Goal: Task Accomplishment & Management: Manage account settings

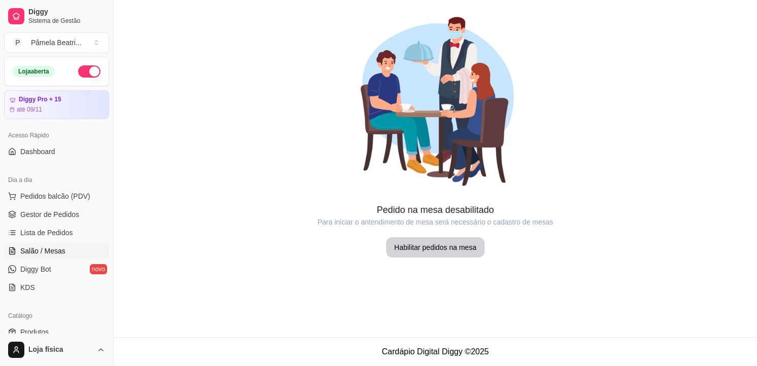
click at [26, 228] on span "Lista de Pedidos" at bounding box center [46, 233] width 53 height 10
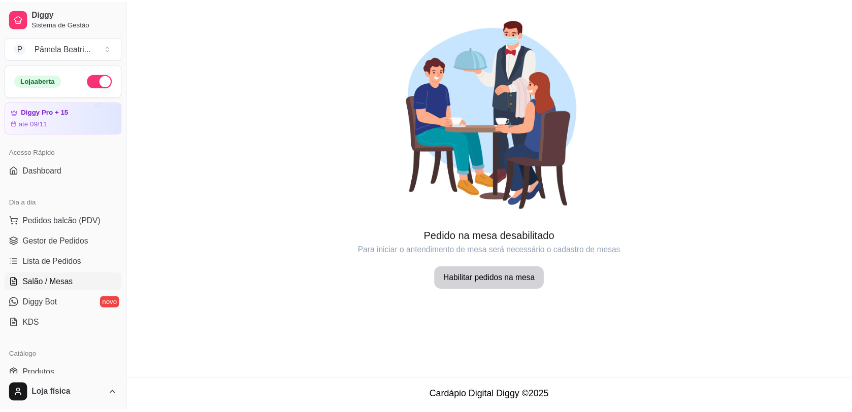
scroll to position [39, 0]
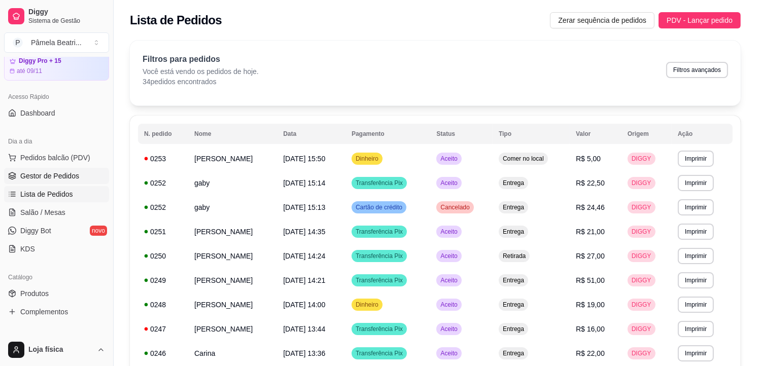
click at [59, 169] on link "Gestor de Pedidos" at bounding box center [56, 176] width 105 height 16
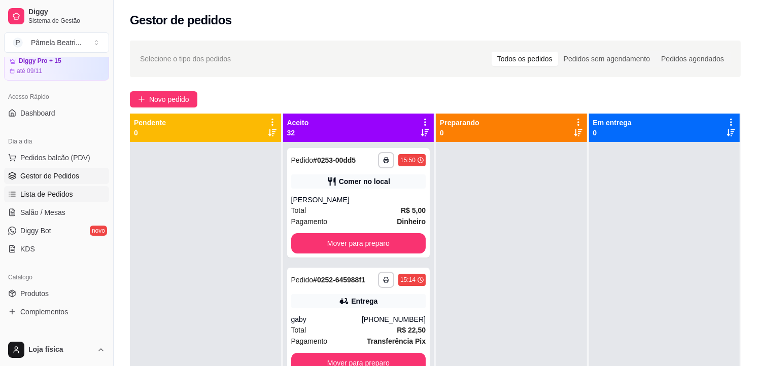
click at [62, 191] on span "Lista de Pedidos" at bounding box center [46, 194] width 53 height 10
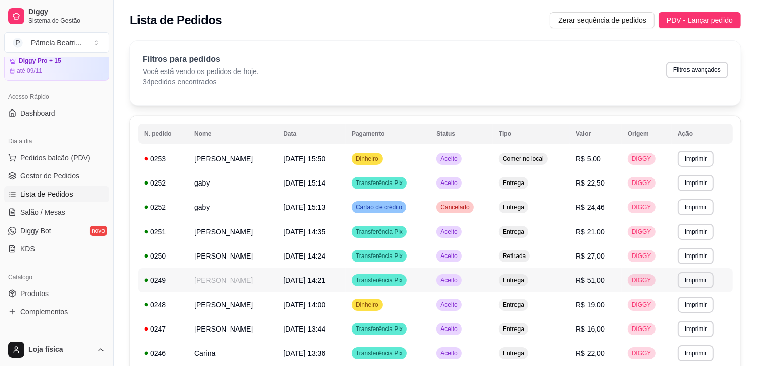
click at [325, 280] on span "[DATE] 14:21" at bounding box center [304, 281] width 42 height 8
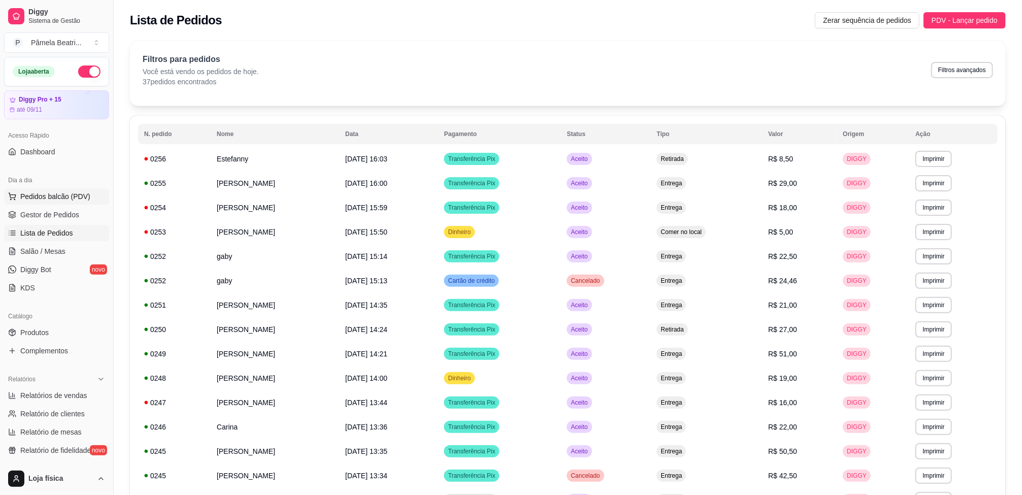
drag, startPoint x: 348, startPoint y: 158, endPoint x: 32, endPoint y: 192, distance: 317.0
click at [32, 192] on span "Pedidos balcão (PDV)" at bounding box center [55, 196] width 70 height 10
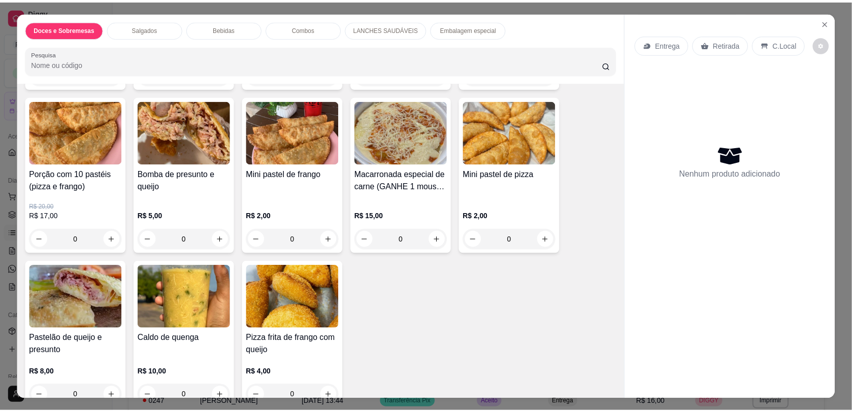
scroll to position [1040, 0]
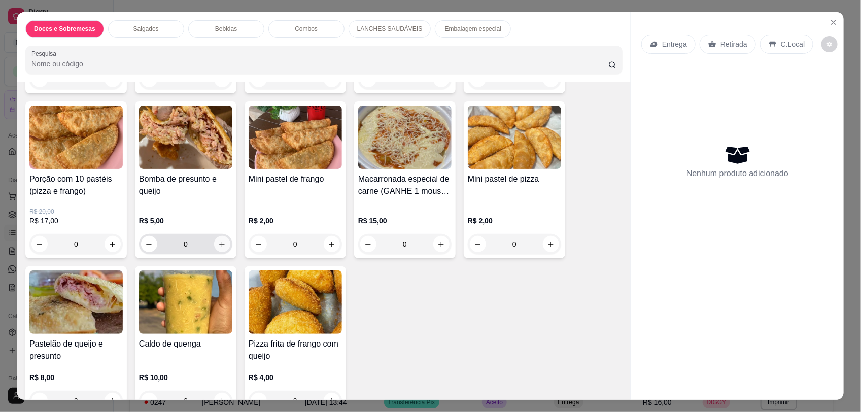
click at [218, 244] on icon "increase-product-quantity" at bounding box center [222, 245] width 8 height 8
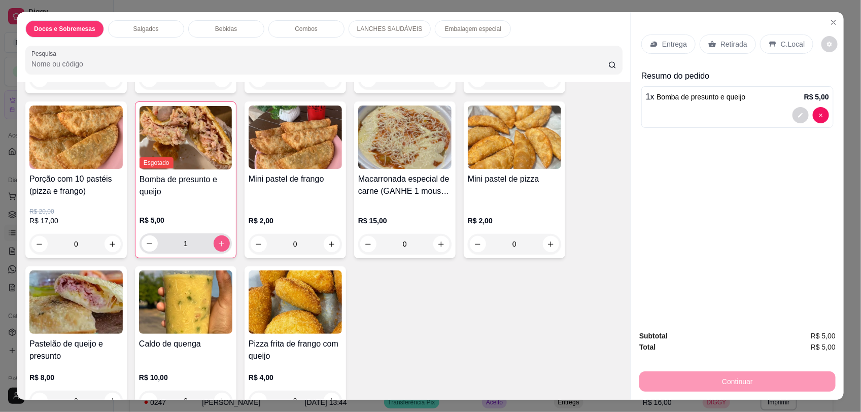
type input "1"
click at [757, 48] on p "C.Local" at bounding box center [793, 44] width 24 height 10
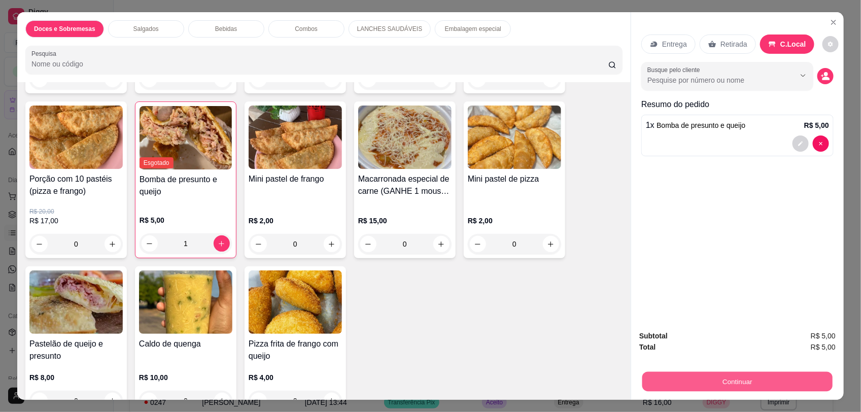
click at [757, 366] on button "Continuar" at bounding box center [738, 382] width 190 height 20
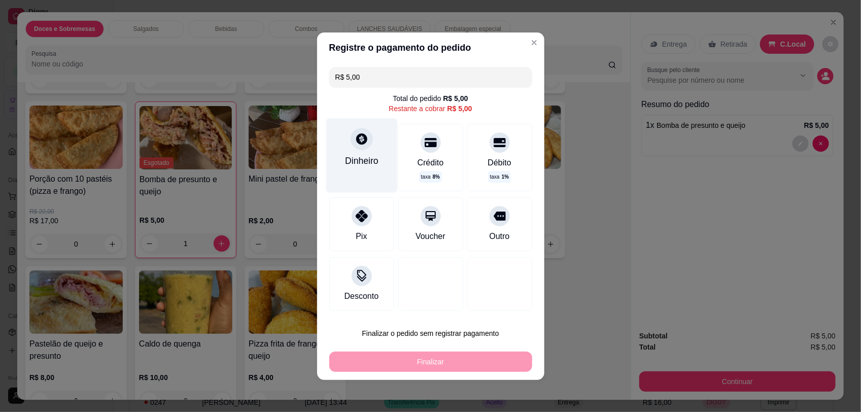
click at [355, 153] on div "Dinheiro" at bounding box center [362, 155] width 72 height 74
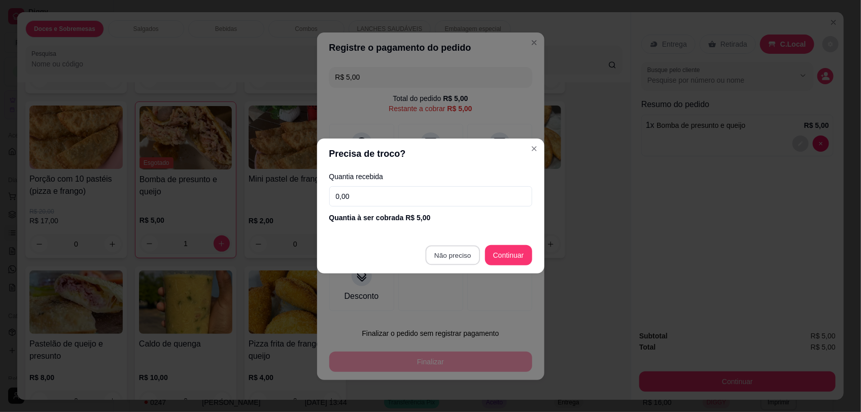
type input "R$ 0,00"
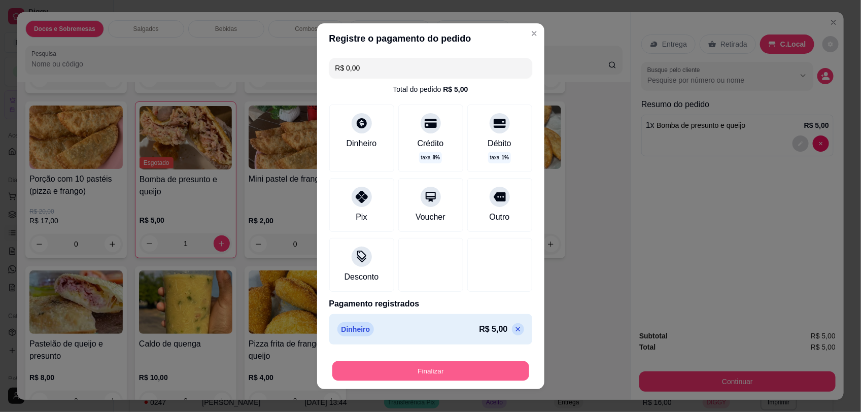
click at [465, 366] on button "Finalizar" at bounding box center [430, 371] width 197 height 20
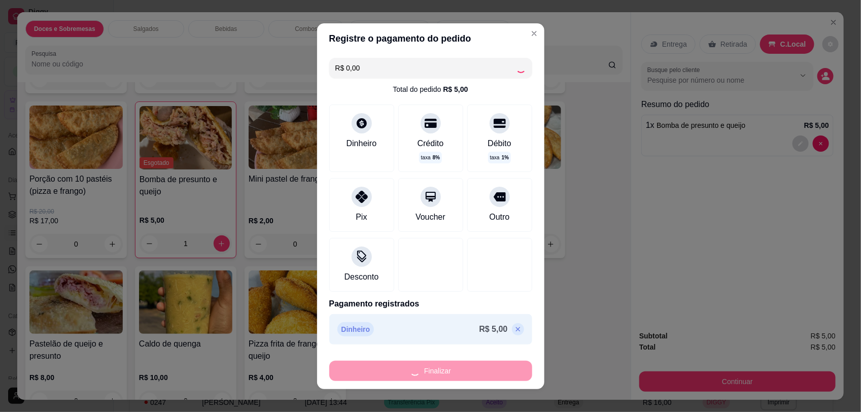
type input "0"
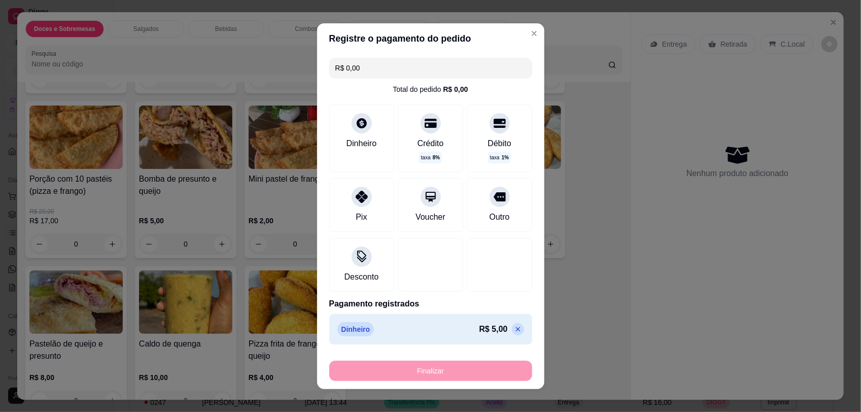
type input "-R$ 5,00"
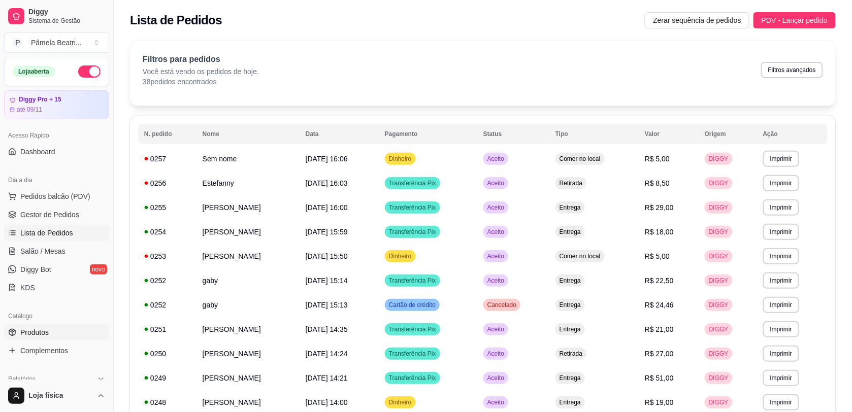
click at [47, 330] on span "Produtos" at bounding box center [34, 332] width 28 height 10
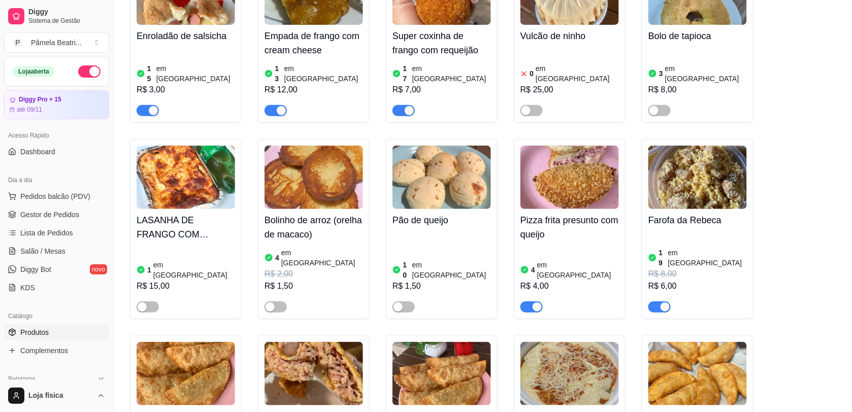
scroll to position [2358, 0]
click at [344, 342] on img at bounding box center [313, 373] width 98 height 63
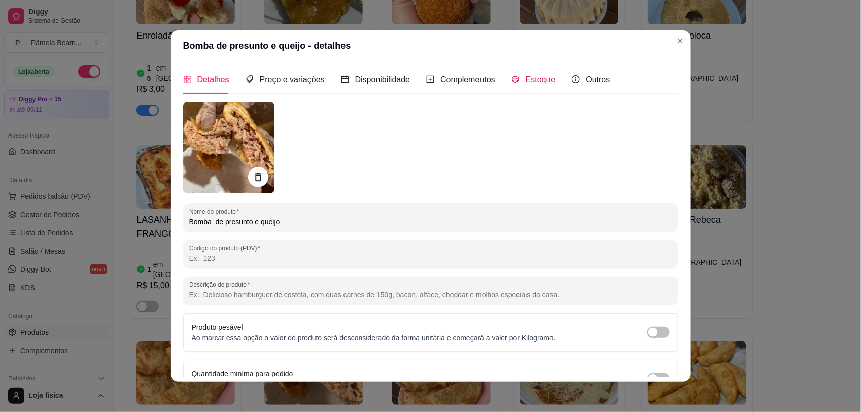
click at [526, 83] on span "Estoque" at bounding box center [541, 79] width 30 height 9
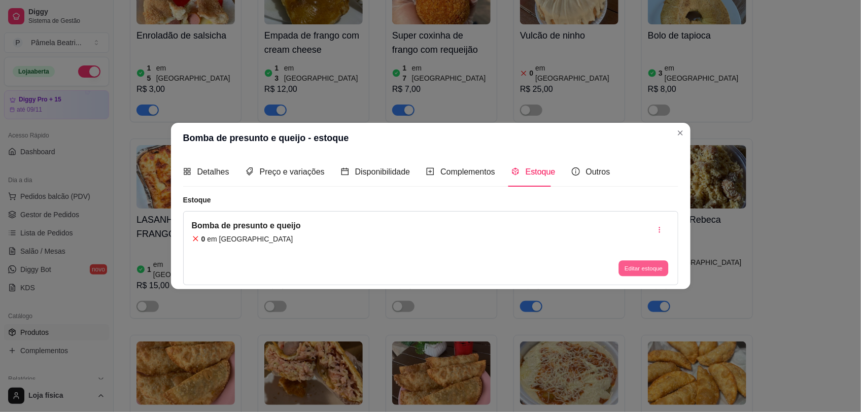
click at [642, 269] on button "Editar estoque" at bounding box center [644, 268] width 50 height 16
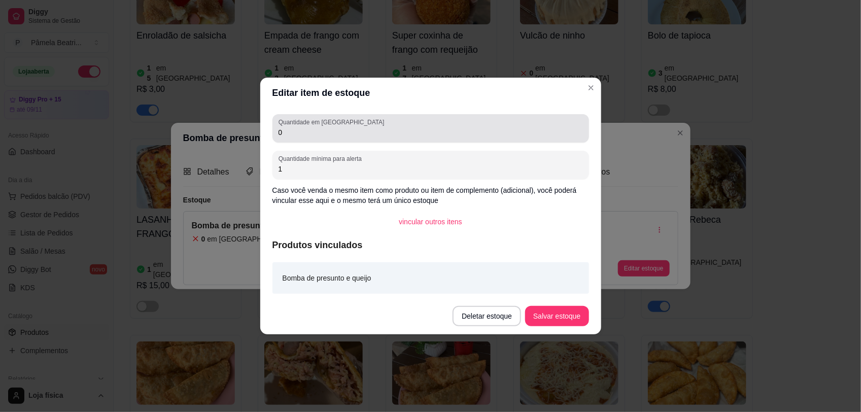
click at [301, 139] on div "Quantidade em estoque 0" at bounding box center [431, 128] width 317 height 28
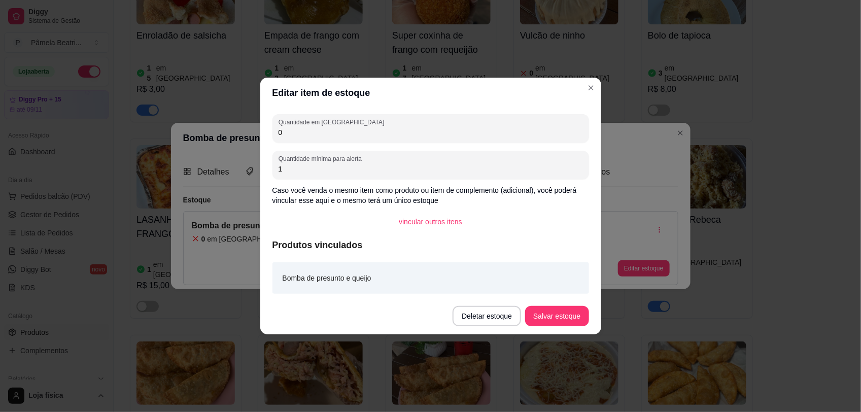
click at [305, 129] on input "0" at bounding box center [431, 132] width 305 height 10
type input "100"
click at [553, 315] on button "Salvar estoque" at bounding box center [556, 316] width 63 height 20
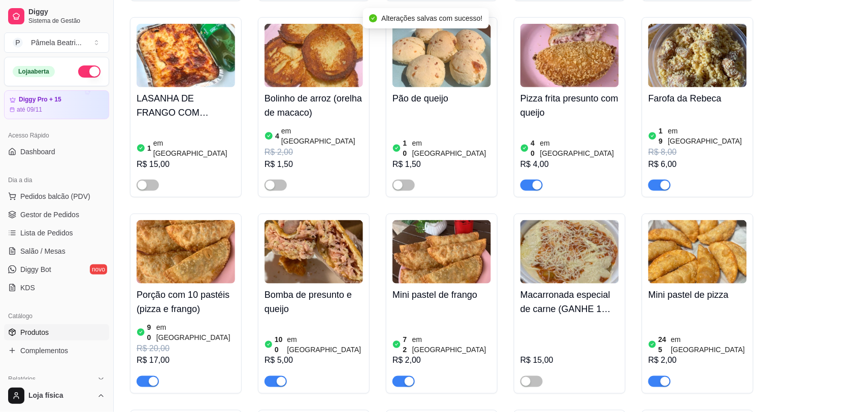
scroll to position [2485, 0]
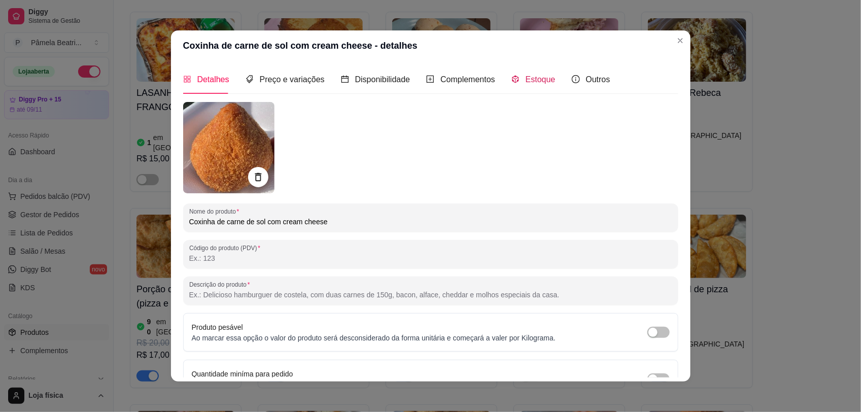
click at [538, 79] on span "Estoque" at bounding box center [541, 79] width 30 height 9
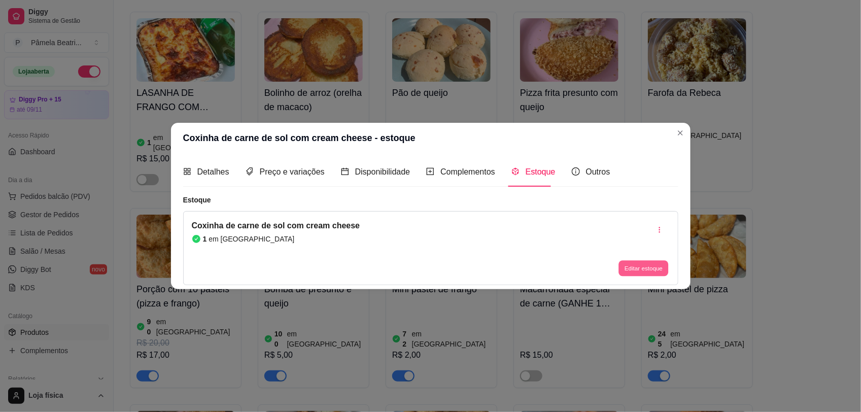
click at [645, 271] on button "Editar estoque" at bounding box center [644, 268] width 50 height 16
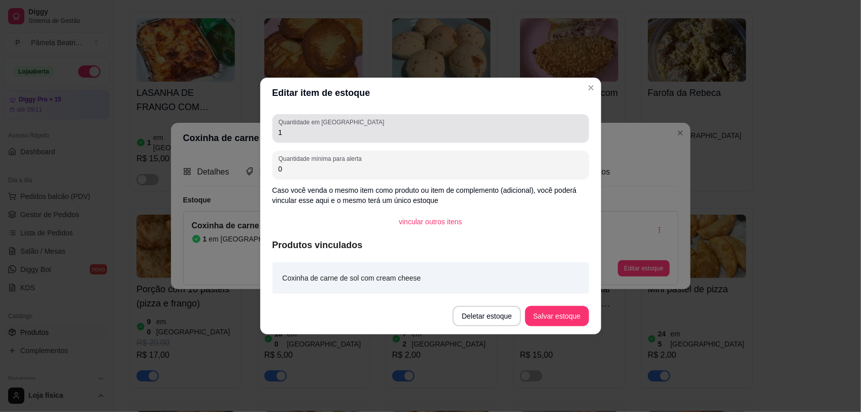
click at [372, 141] on div "Quantidade em estoque 1" at bounding box center [431, 128] width 317 height 28
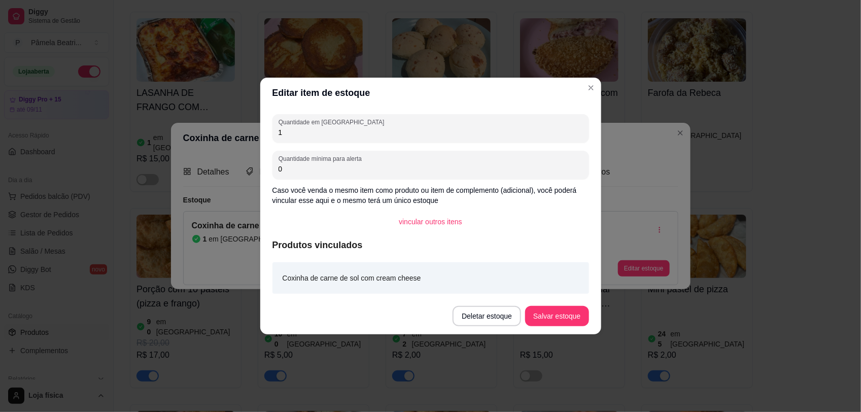
click at [373, 136] on input "1" at bounding box center [431, 132] width 305 height 10
type input "15"
click at [570, 321] on button "Salvar estoque" at bounding box center [557, 317] width 62 height 20
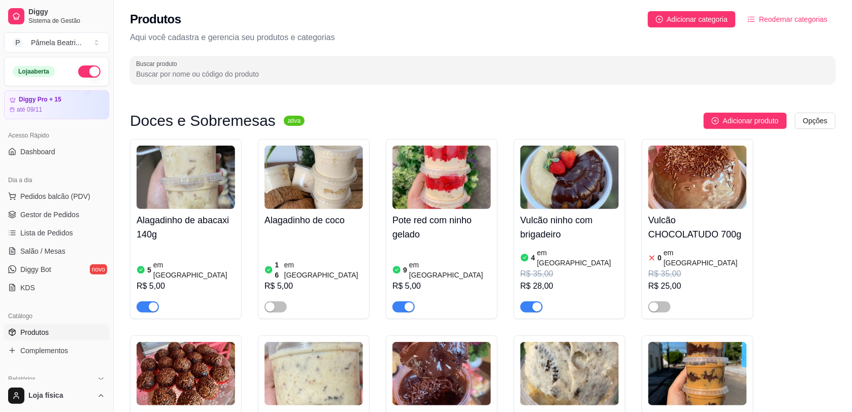
scroll to position [0, 0]
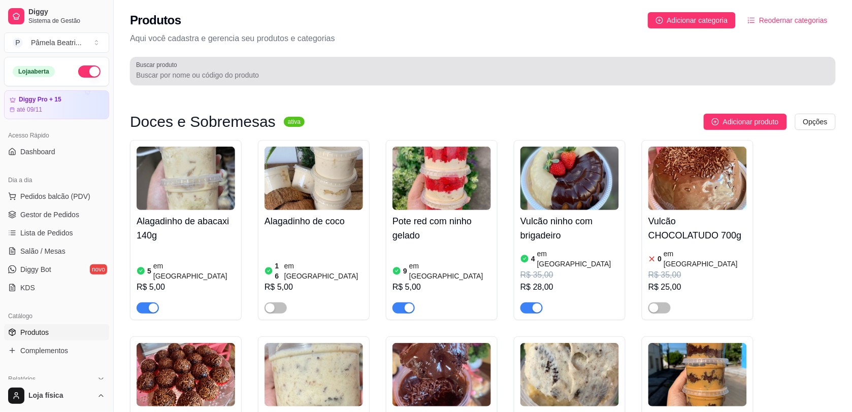
click at [285, 68] on div at bounding box center [482, 71] width 693 height 20
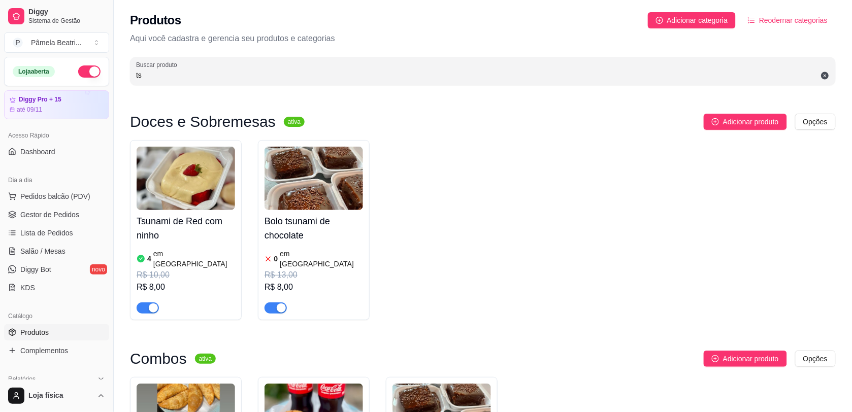
type input "ts"
click at [338, 178] on img at bounding box center [313, 178] width 98 height 63
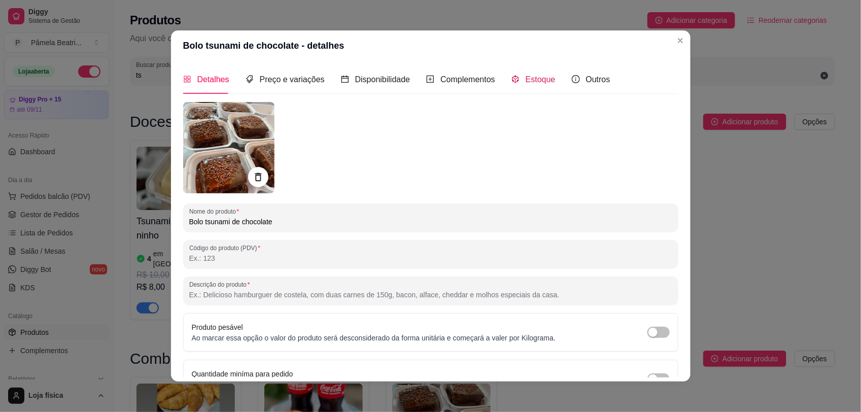
click at [535, 82] on span "Estoque" at bounding box center [541, 79] width 30 height 9
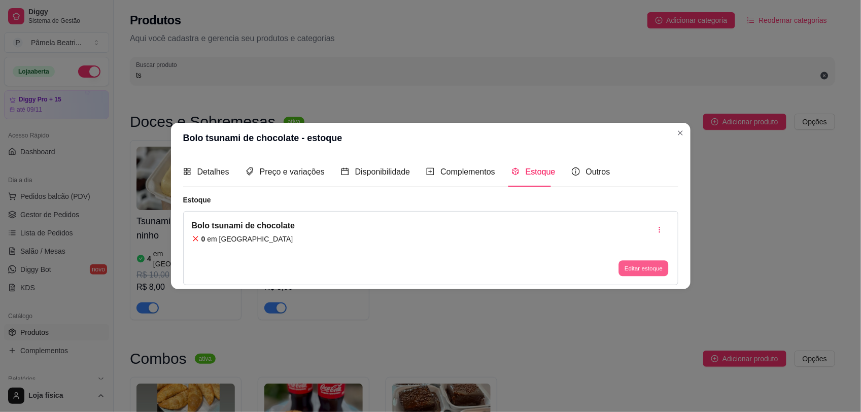
click at [644, 268] on button "Editar estoque" at bounding box center [644, 268] width 50 height 16
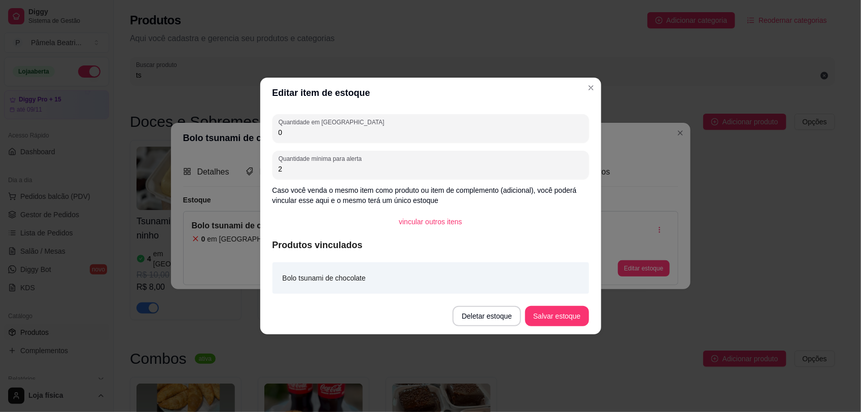
click at [377, 128] on input "0" at bounding box center [431, 132] width 305 height 10
type input "0"
type input "20"
click at [564, 318] on button "Salvar estoque" at bounding box center [557, 317] width 62 height 20
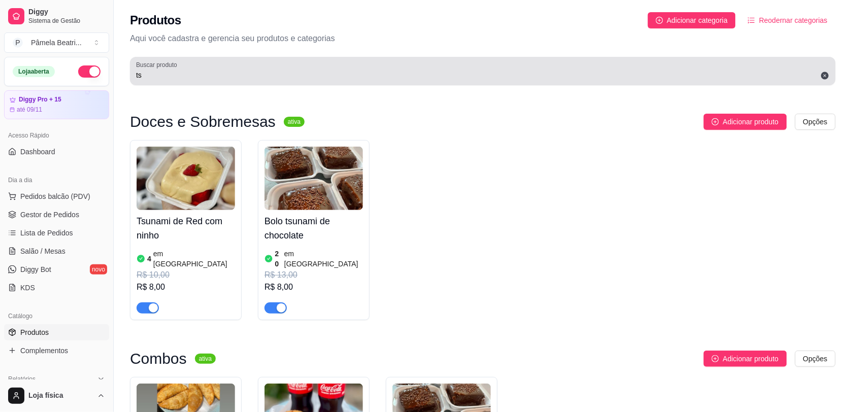
click at [757, 73] on icon at bounding box center [825, 76] width 8 height 8
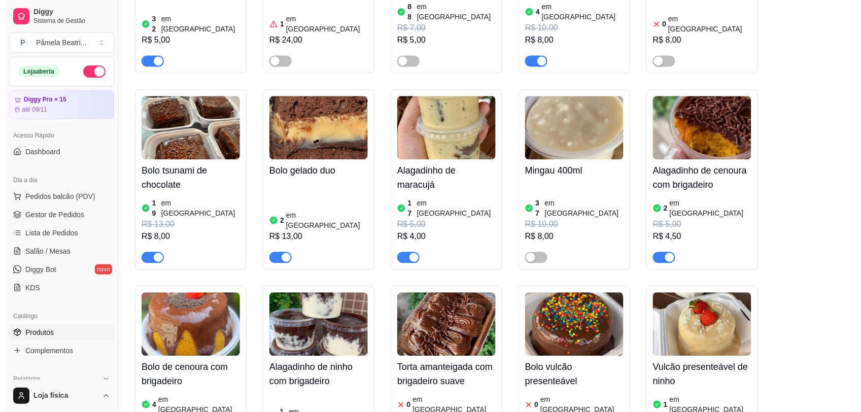
scroll to position [632, 0]
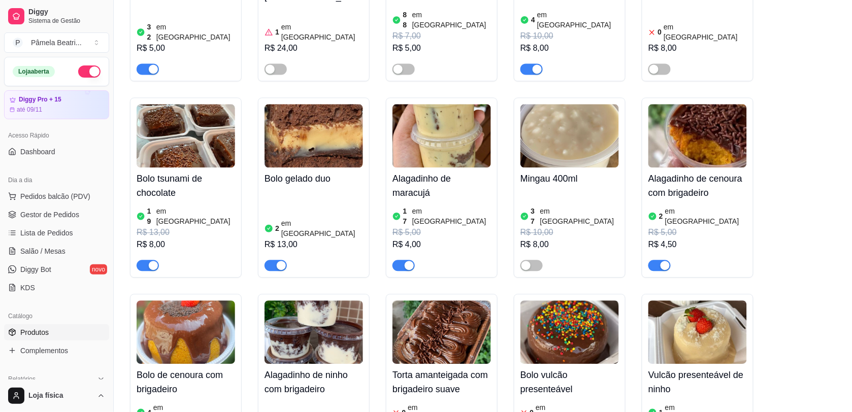
click at [207, 206] on div "19 em [GEOGRAPHIC_DATA]" at bounding box center [186, 216] width 98 height 20
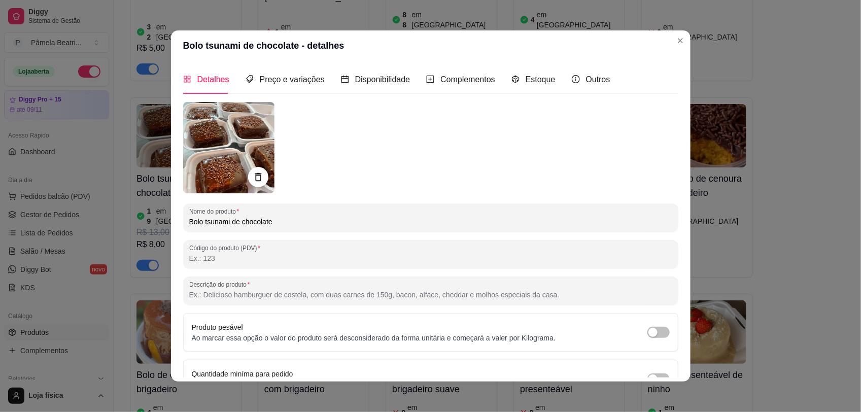
click at [190, 183] on img at bounding box center [228, 147] width 91 height 91
click at [539, 85] on div "Estoque" at bounding box center [534, 79] width 44 height 13
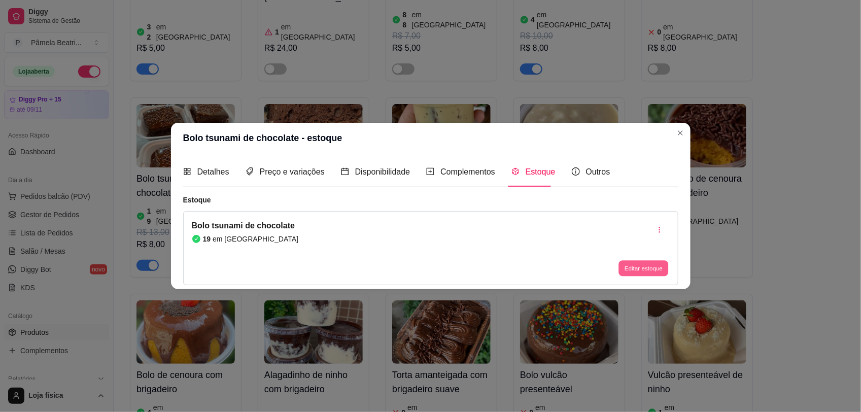
click at [635, 265] on button "Editar estoque" at bounding box center [644, 268] width 50 height 16
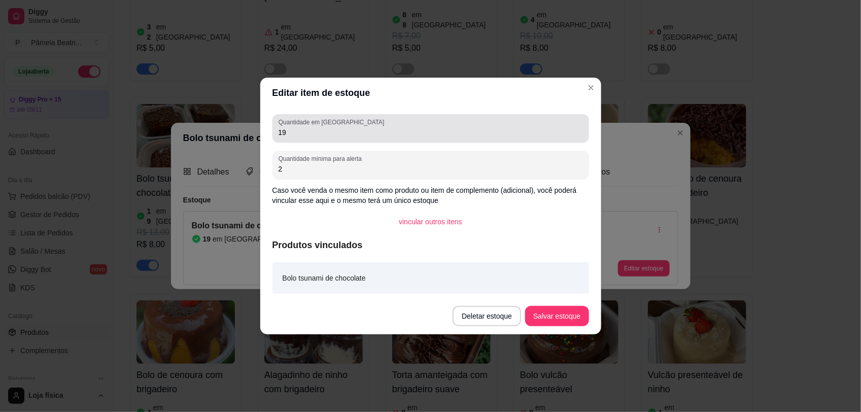
click at [353, 140] on div "Quantidade em estoque 19" at bounding box center [431, 128] width 317 height 28
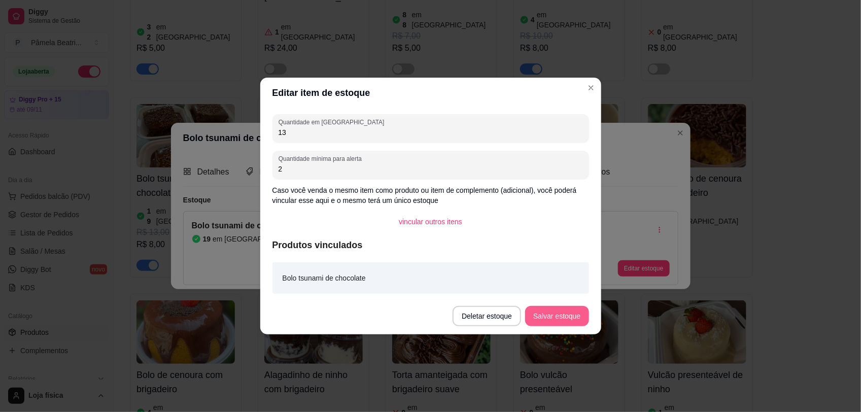
type input "13"
click at [561, 318] on button "Salvar estoque" at bounding box center [556, 316] width 63 height 20
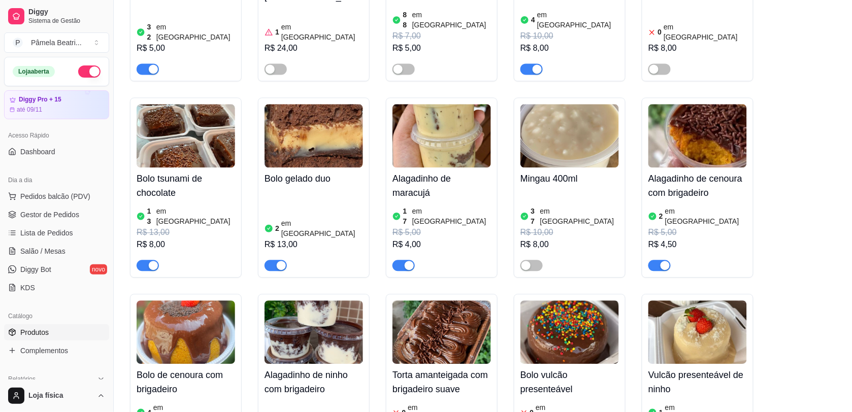
click at [681, 132] on img at bounding box center [697, 135] width 98 height 63
click at [57, 191] on button "Pedidos balcão (PDV)" at bounding box center [56, 196] width 105 height 16
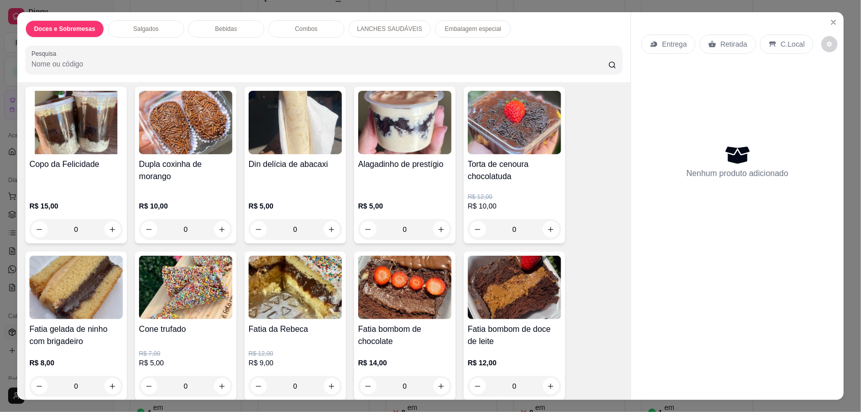
scroll to position [278, 0]
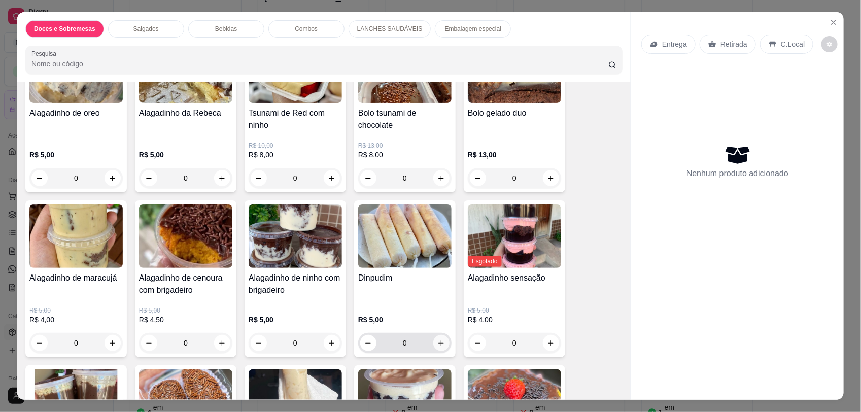
click at [437, 342] on icon "increase-product-quantity" at bounding box center [441, 344] width 8 height 8
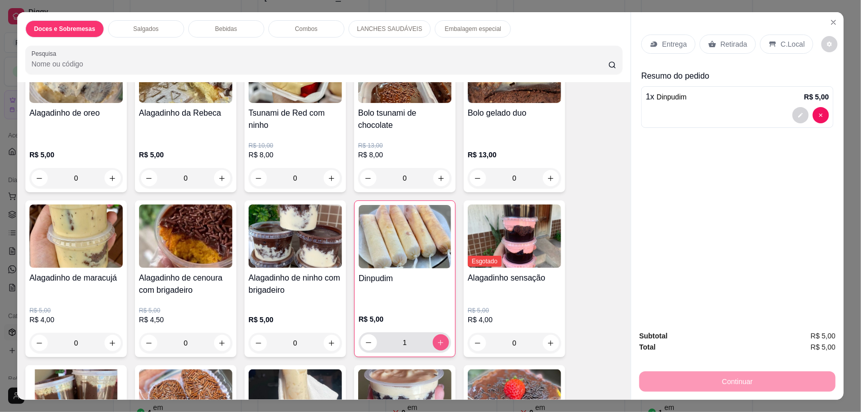
type input "1"
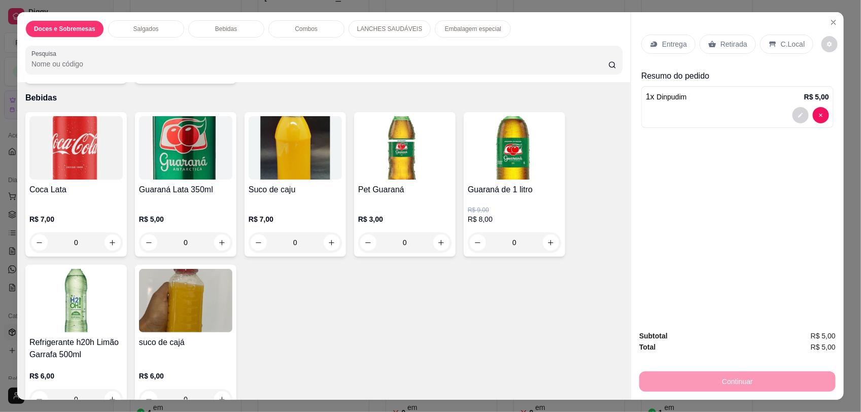
scroll to position [1094, 0]
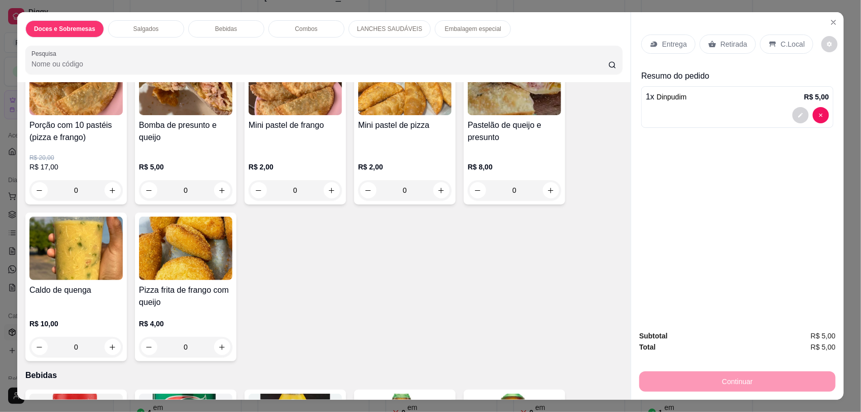
click at [616, 257] on div "Item avulso Doces e Sobremesas Alagadinho de abacaxi 140g R$ 5,00 0 Pote red co…" at bounding box center [324, 240] width 614 height 317
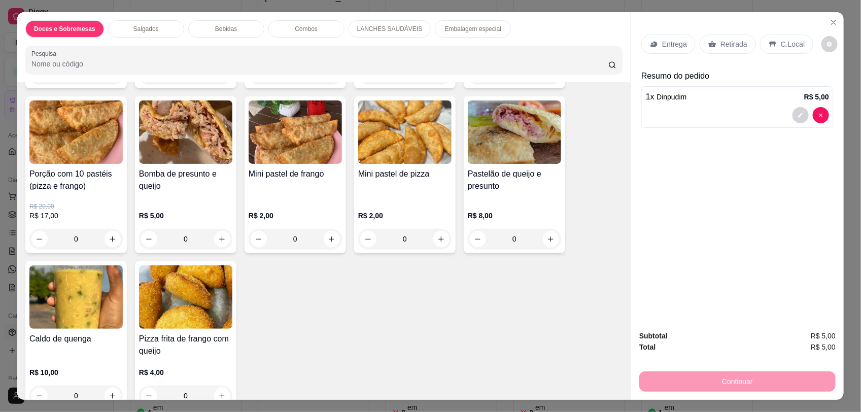
scroll to position [1071, 0]
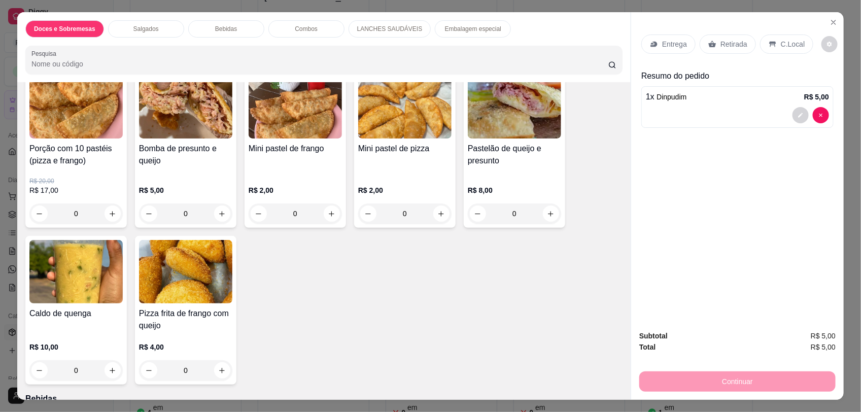
click at [616, 366] on div "Item avulso Doces e Sobremesas Alagadinho de abacaxi 140g R$ 5,00 0 Pote red co…" at bounding box center [324, 240] width 614 height 317
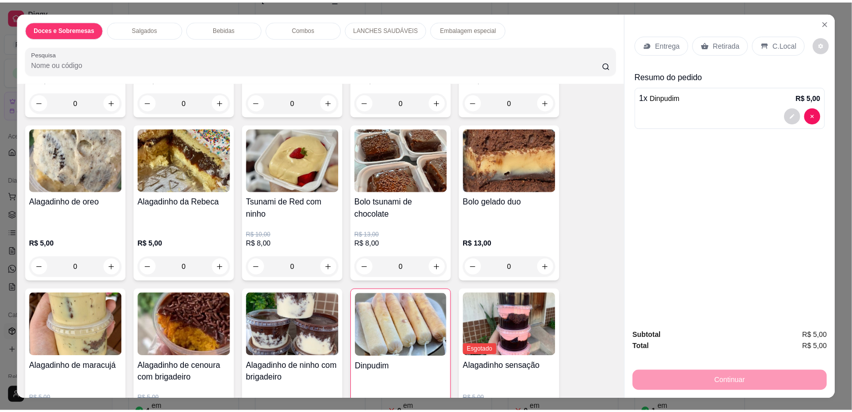
scroll to position [0, 0]
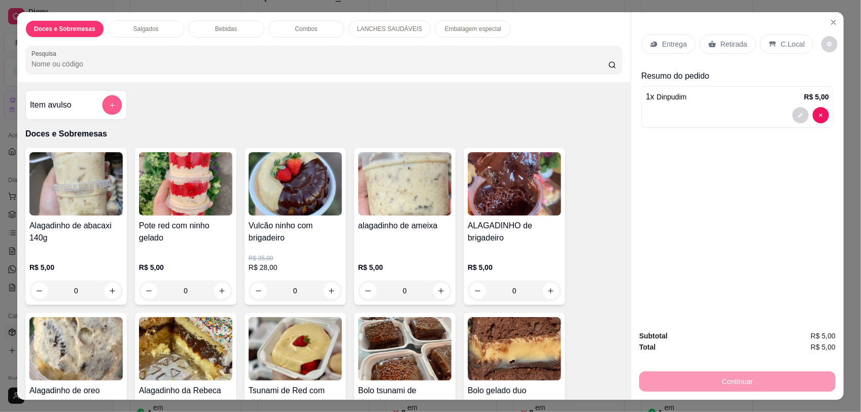
click at [108, 100] on button "add-separate-item" at bounding box center [113, 105] width 20 height 20
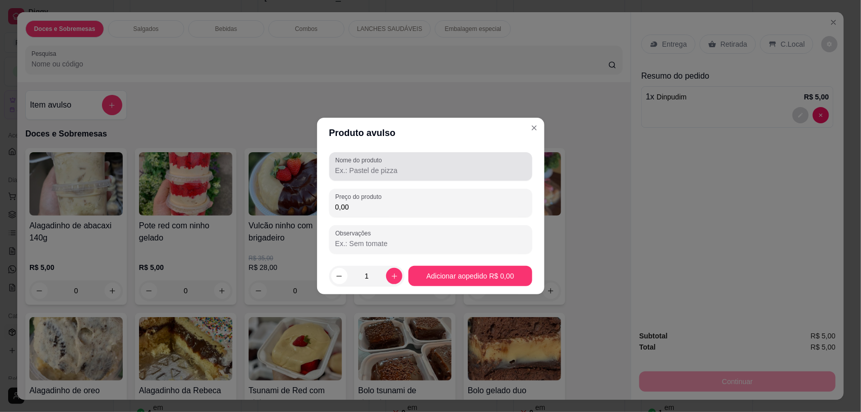
click at [409, 157] on div at bounding box center [430, 166] width 191 height 20
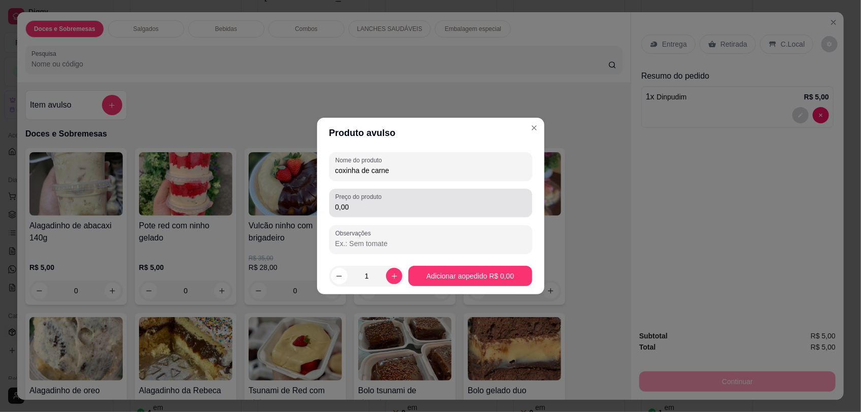
type input "coxinha de carne"
click at [423, 206] on input "0,00" at bounding box center [430, 207] width 191 height 10
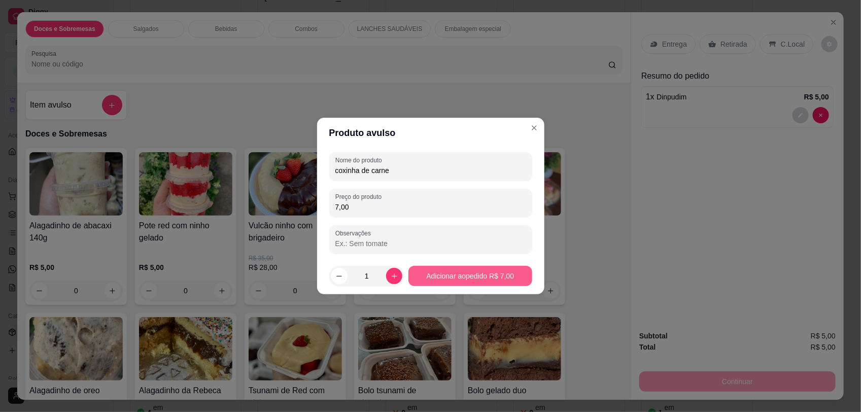
type input "7,00"
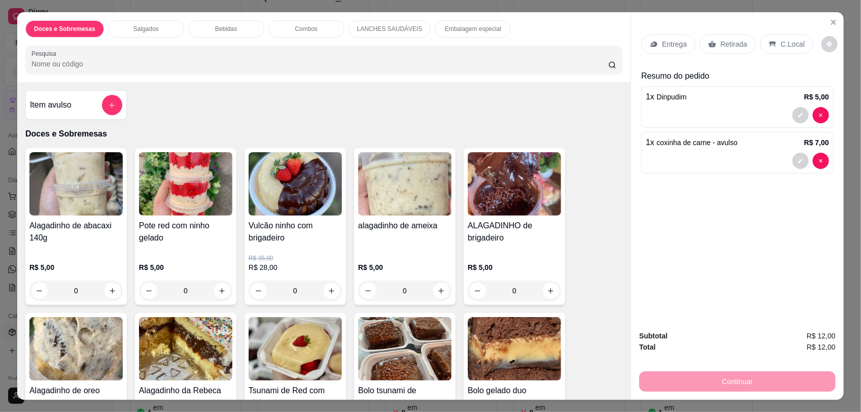
click at [721, 41] on p "Retirada" at bounding box center [734, 44] width 27 height 10
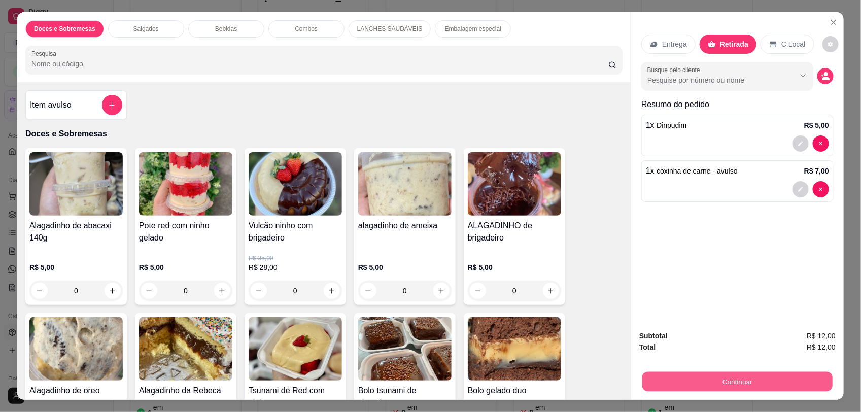
click at [724, 366] on button "Continuar" at bounding box center [738, 382] width 190 height 20
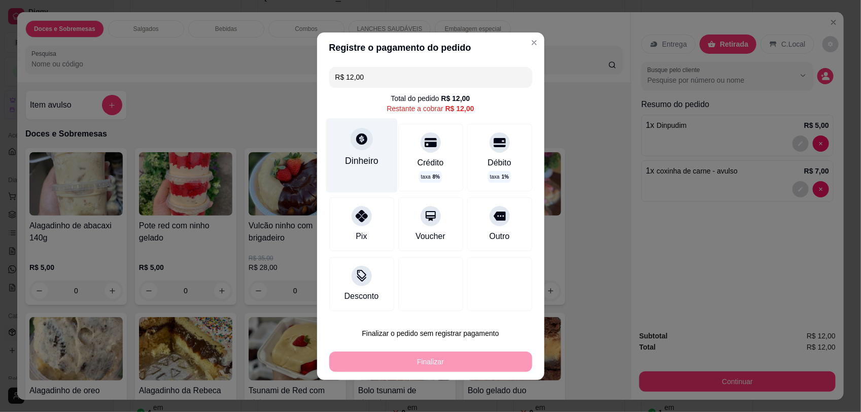
click at [348, 155] on div "Dinheiro" at bounding box center [361, 160] width 33 height 13
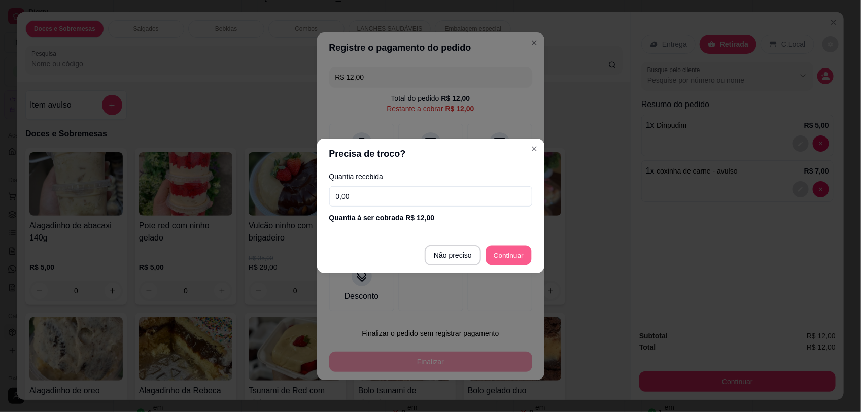
type input "R$ 0,00"
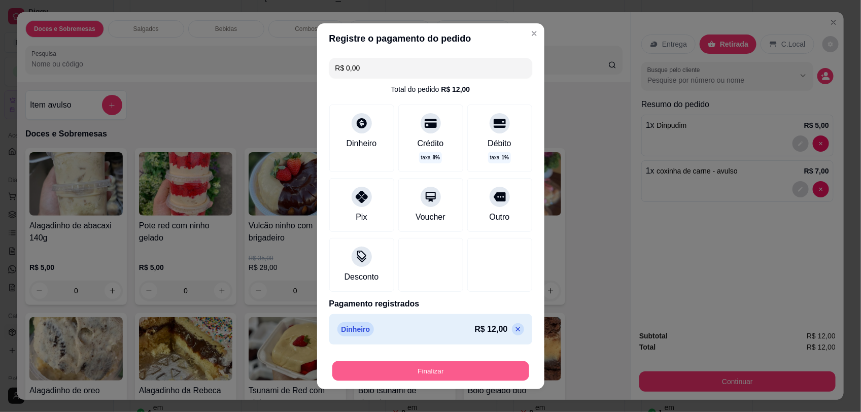
click at [471, 366] on button "Finalizar" at bounding box center [430, 371] width 197 height 20
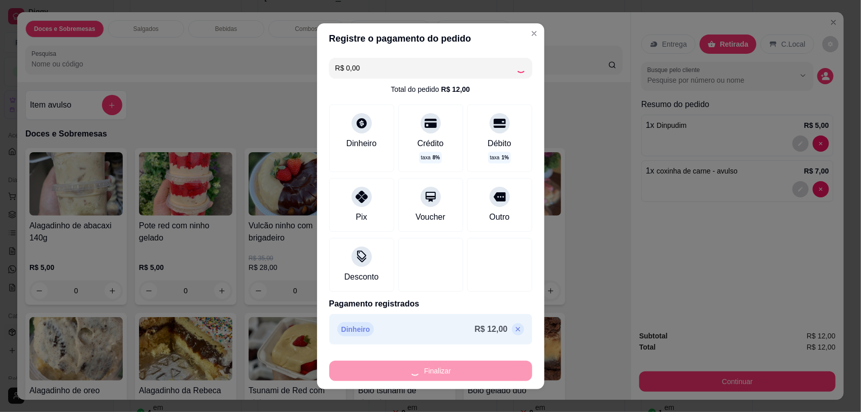
type input "0"
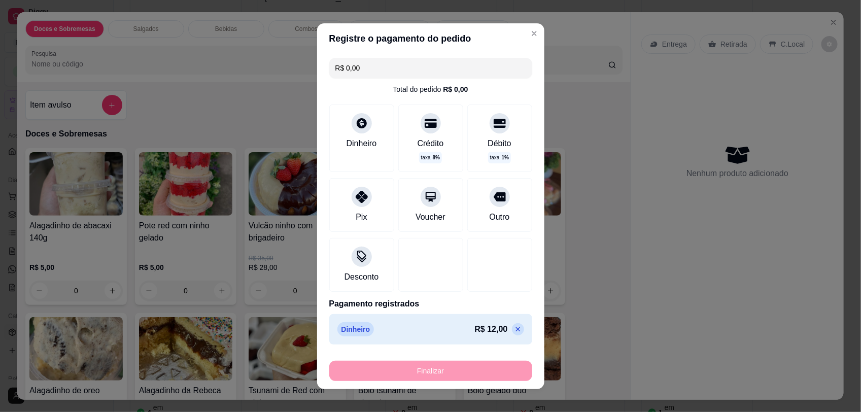
type input "-R$ 12,00"
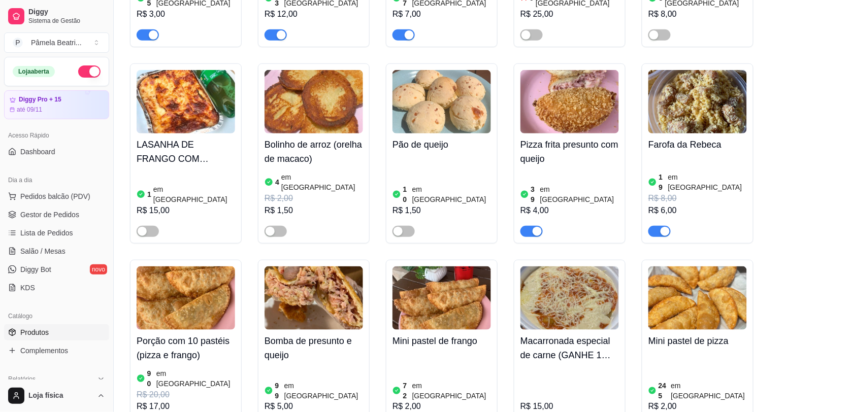
scroll to position [2794, 0]
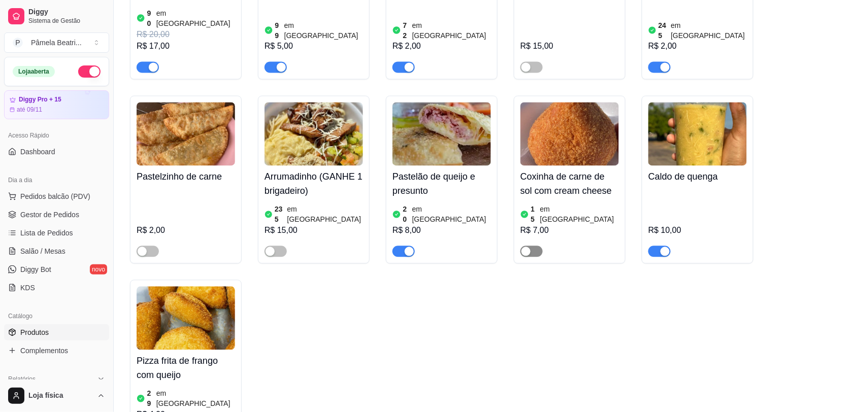
click at [534, 246] on span "button" at bounding box center [531, 251] width 22 height 11
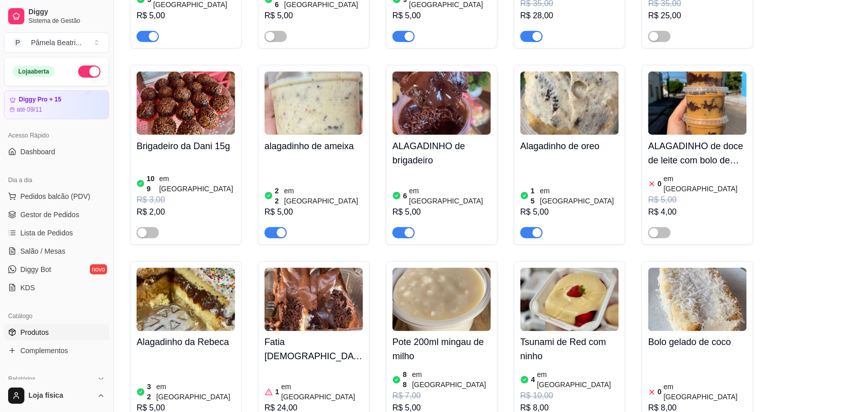
scroll to position [0, 0]
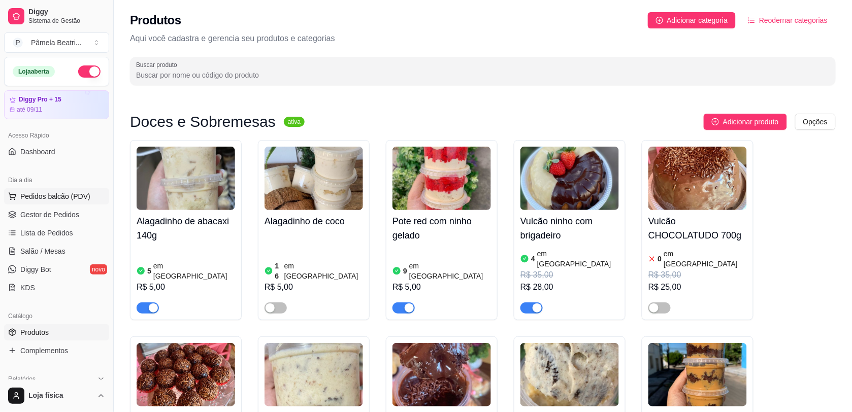
click at [36, 202] on button "Pedidos balcão (PDV)" at bounding box center [56, 196] width 105 height 16
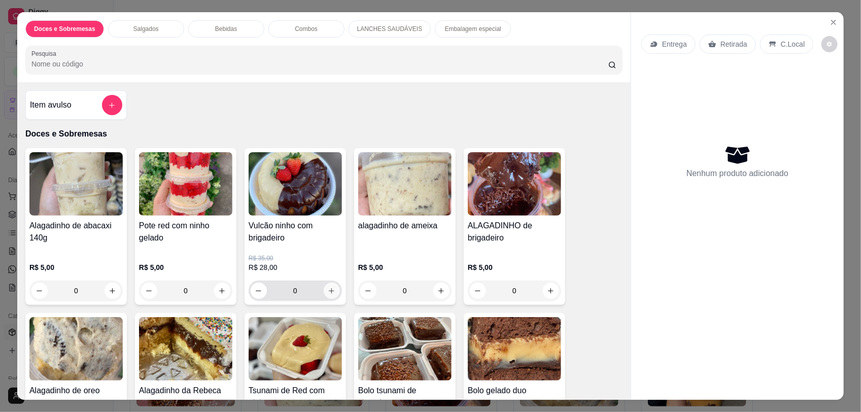
click at [328, 290] on icon "increase-product-quantity" at bounding box center [332, 291] width 8 height 8
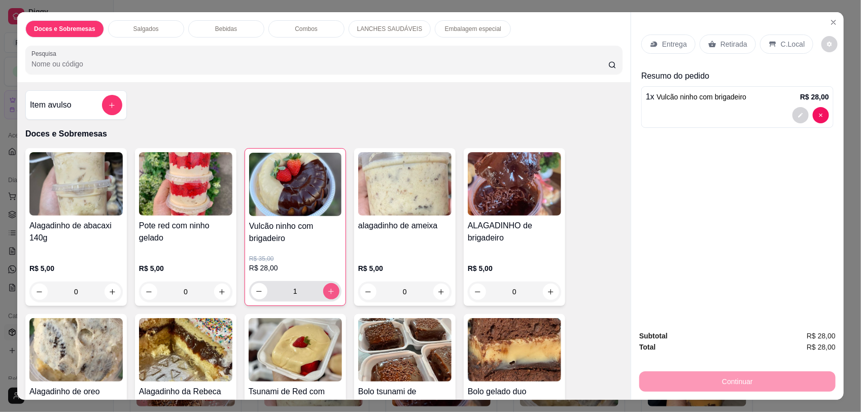
type input "1"
click at [727, 37] on div "Retirada" at bounding box center [728, 44] width 56 height 19
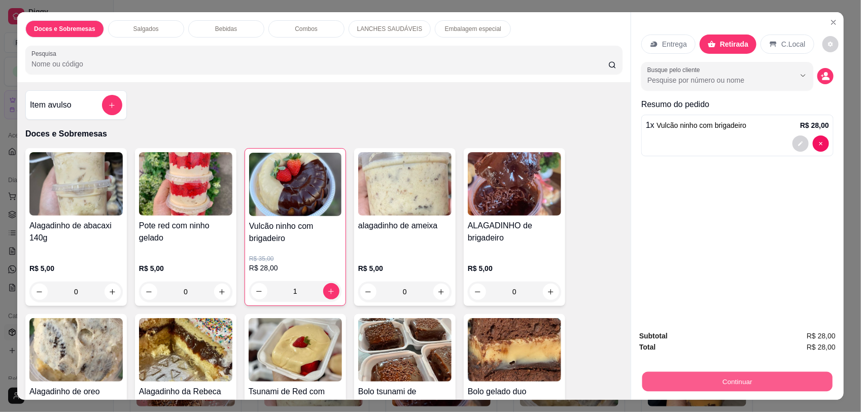
click at [757, 366] on button "Continuar" at bounding box center [738, 382] width 190 height 20
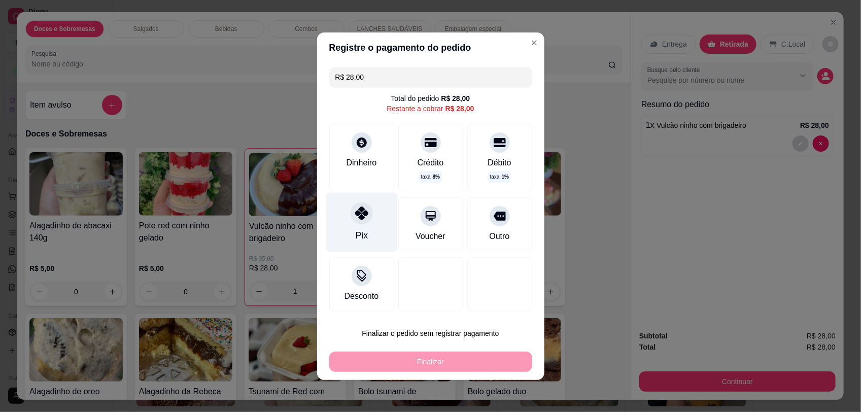
click at [360, 227] on div "Pix" at bounding box center [362, 221] width 72 height 59
type input "R$ 0,00"
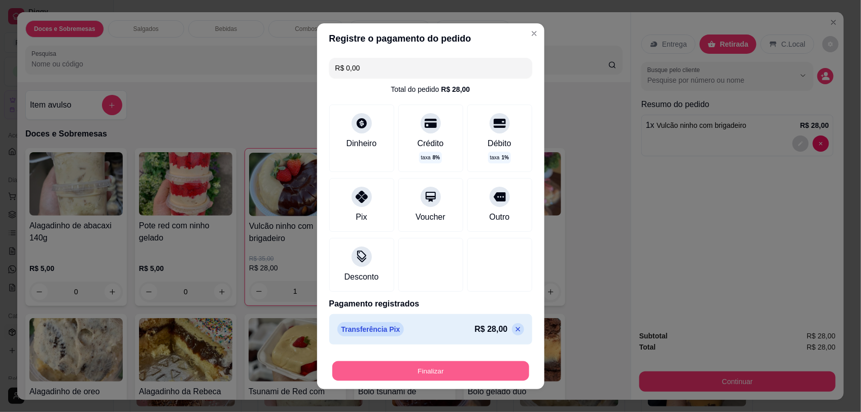
click at [414, 364] on button "Finalizar" at bounding box center [430, 371] width 197 height 20
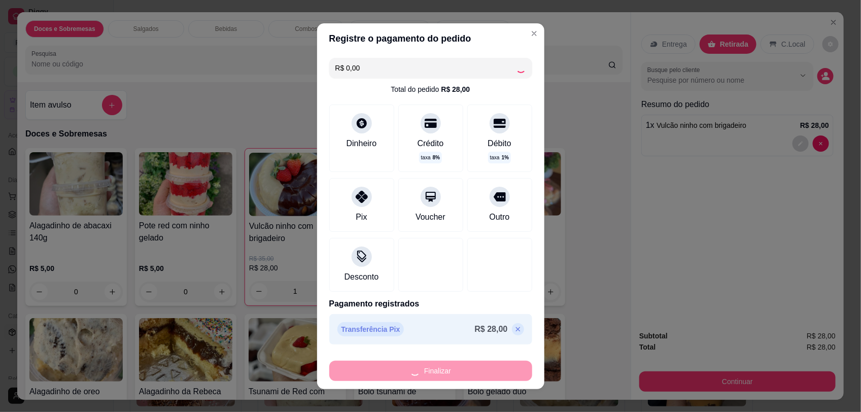
type input "0"
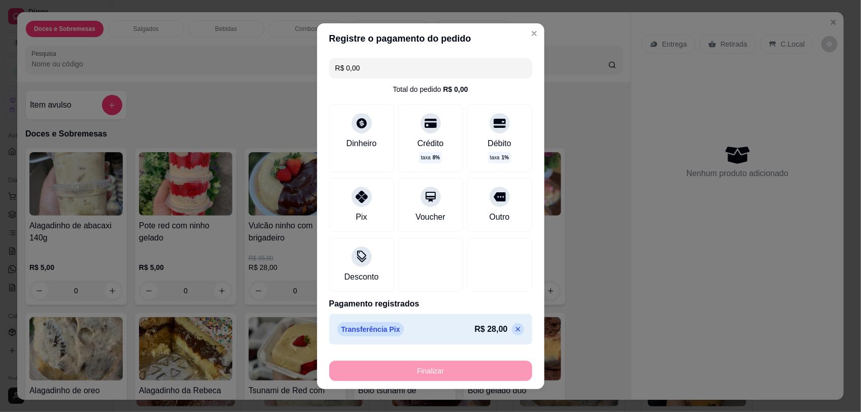
type input "-R$ 28,00"
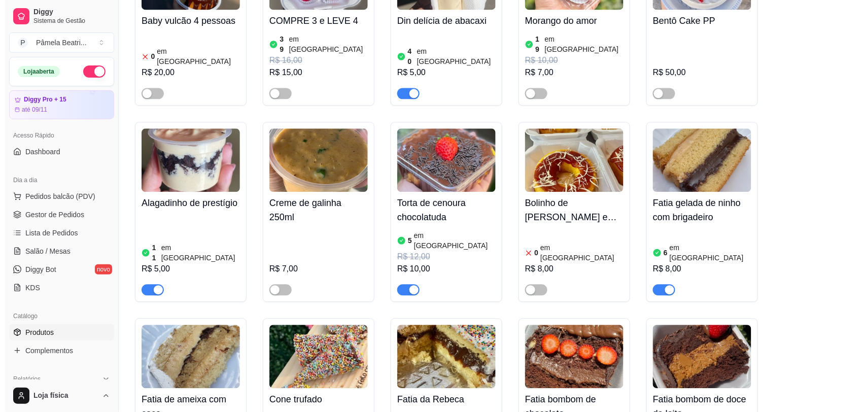
scroll to position [1741, 0]
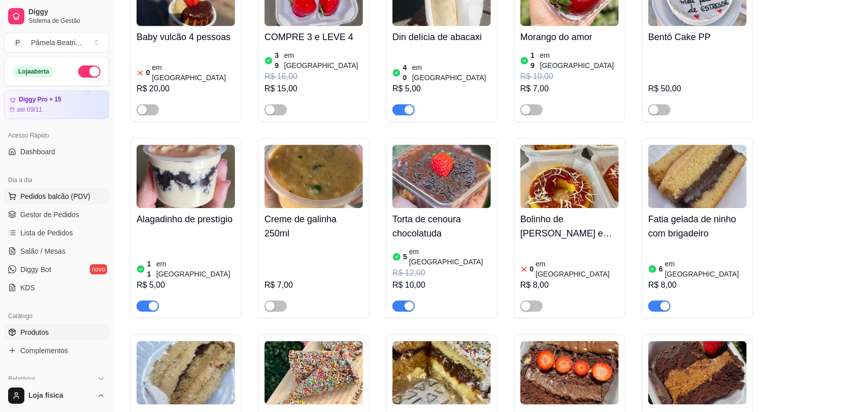
click at [57, 191] on button "Pedidos balcão (PDV)" at bounding box center [56, 196] width 105 height 16
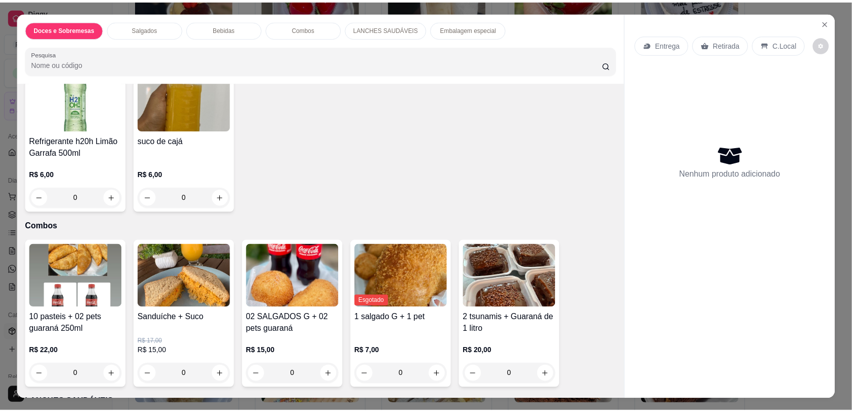
scroll to position [1579, 0]
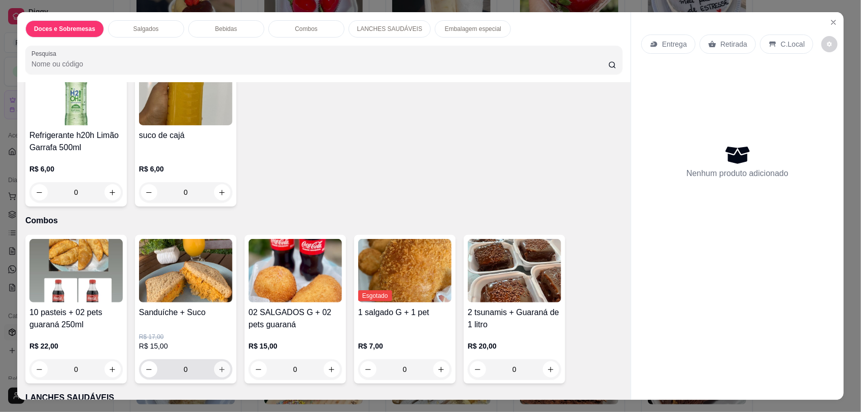
click at [217, 363] on button "increase-product-quantity" at bounding box center [222, 369] width 16 height 16
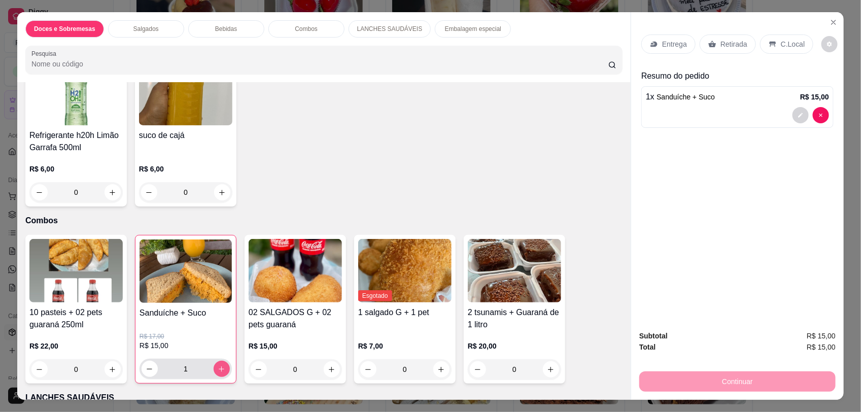
type input "1"
click at [709, 44] on icon at bounding box center [713, 44] width 8 height 7
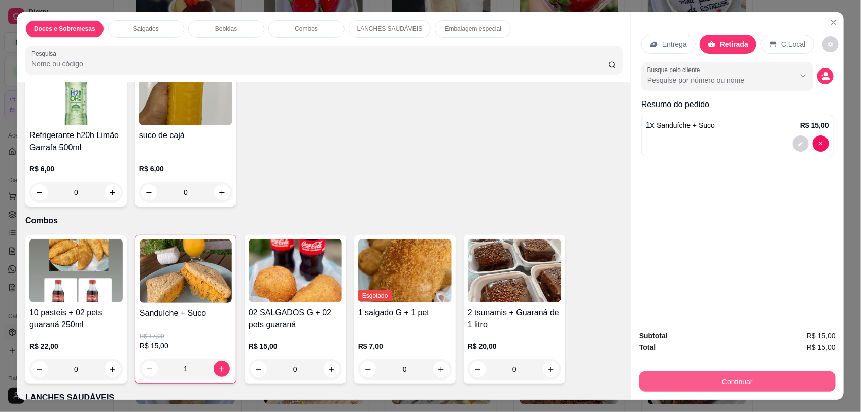
click at [691, 366] on button "Continuar" at bounding box center [737, 382] width 196 height 20
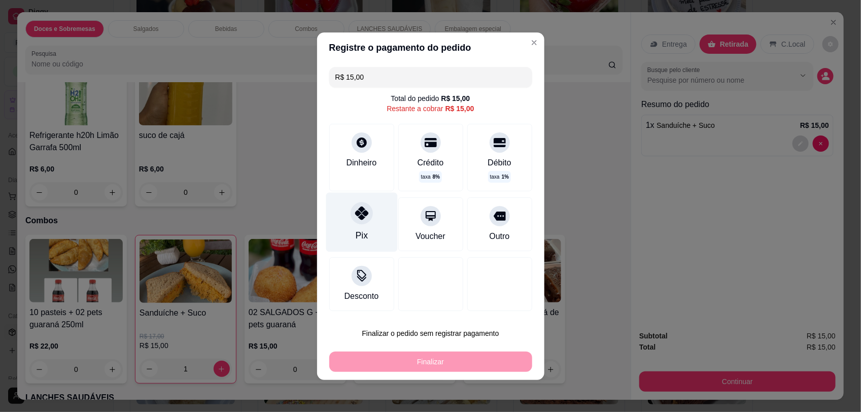
click at [367, 218] on div "Pix" at bounding box center [362, 221] width 72 height 59
type input "R$ 0,00"
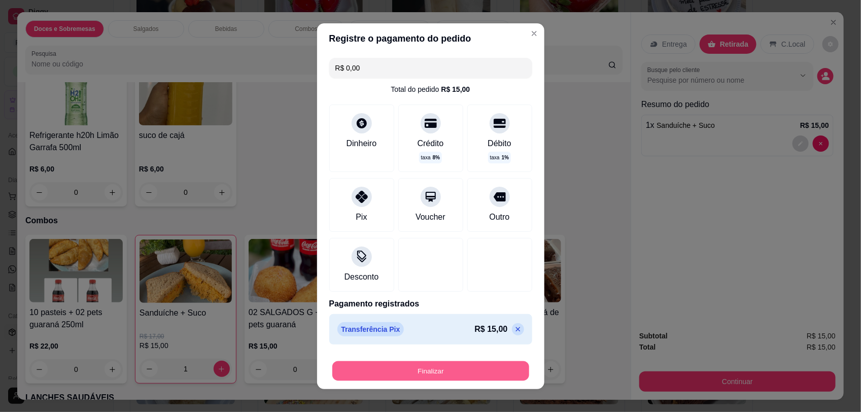
click at [438, 362] on button "Finalizar" at bounding box center [430, 371] width 197 height 20
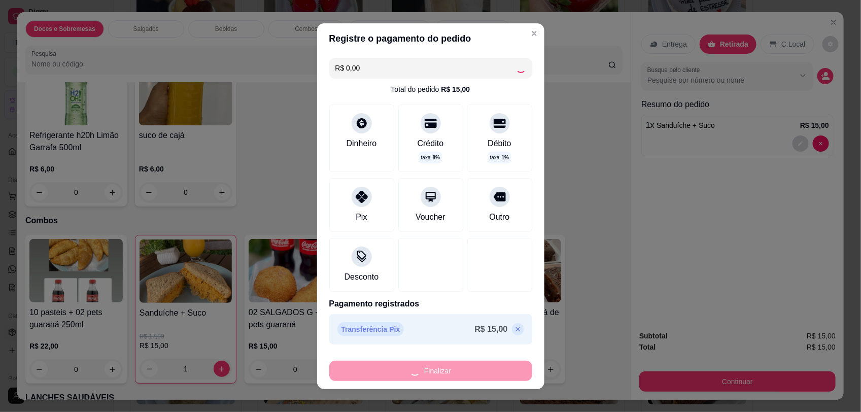
type input "0"
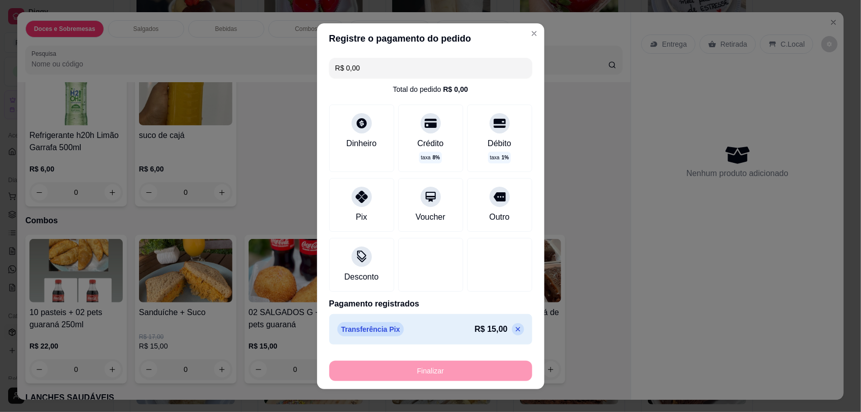
type input "-R$ 15,00"
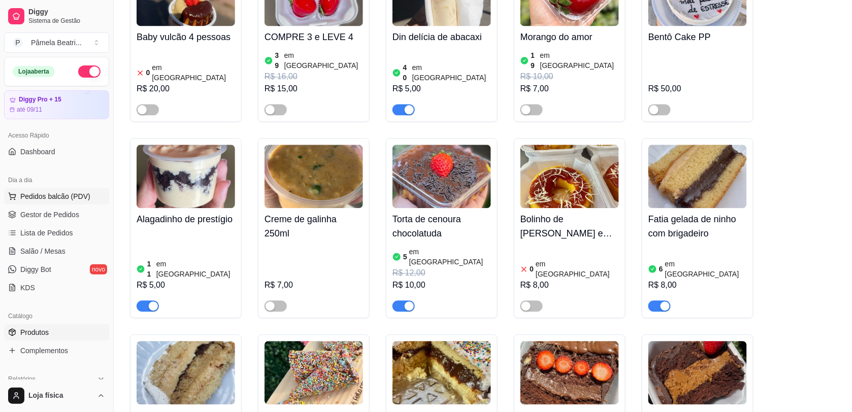
click at [86, 196] on span "Pedidos balcão (PDV)" at bounding box center [55, 196] width 70 height 10
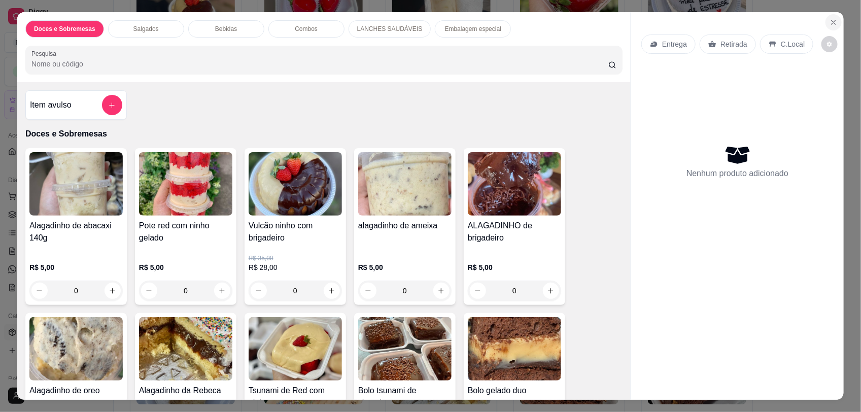
click at [757, 21] on icon "Close" at bounding box center [834, 22] width 8 height 8
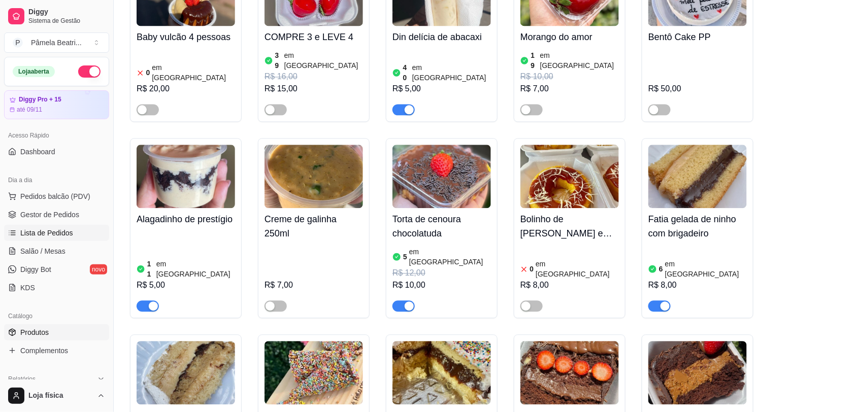
click at [49, 233] on span "Lista de Pedidos" at bounding box center [46, 233] width 53 height 10
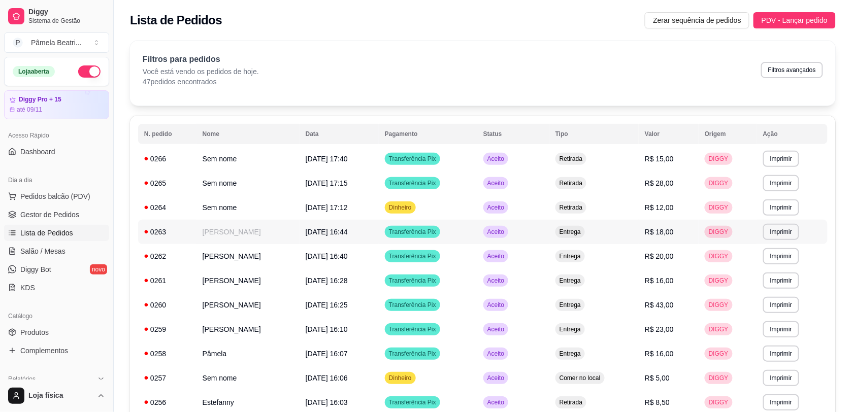
click at [219, 234] on td "[PERSON_NAME]" at bounding box center [247, 232] width 103 height 24
click at [37, 328] on span "Produtos" at bounding box center [34, 332] width 28 height 10
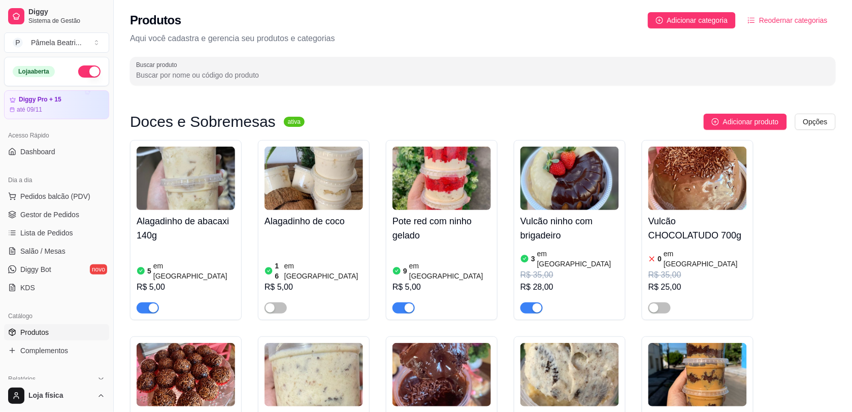
click at [251, 77] on input "Buscar produto" at bounding box center [482, 75] width 693 height 10
click at [70, 197] on span "Pedidos balcão (PDV)" at bounding box center [55, 196] width 70 height 10
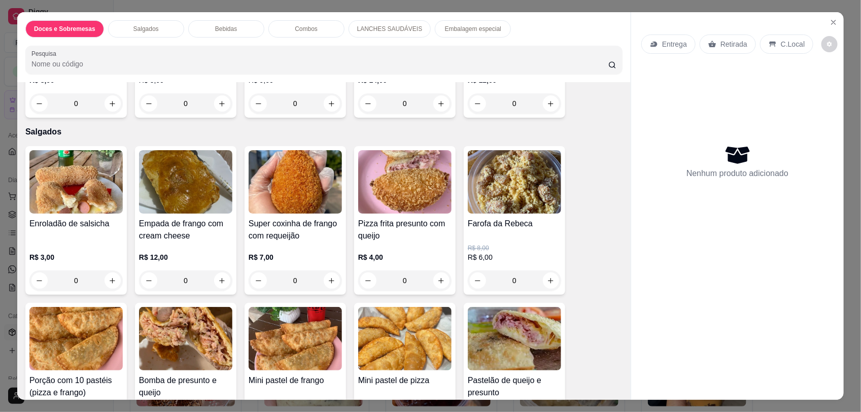
scroll to position [863, 0]
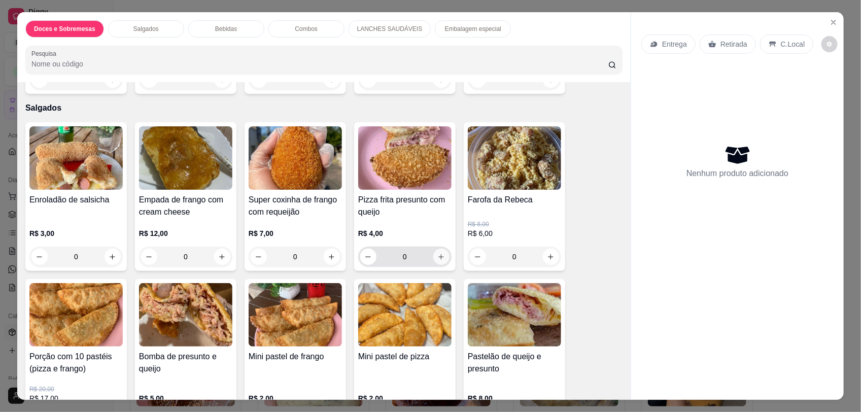
click at [437, 255] on icon "increase-product-quantity" at bounding box center [441, 257] width 8 height 8
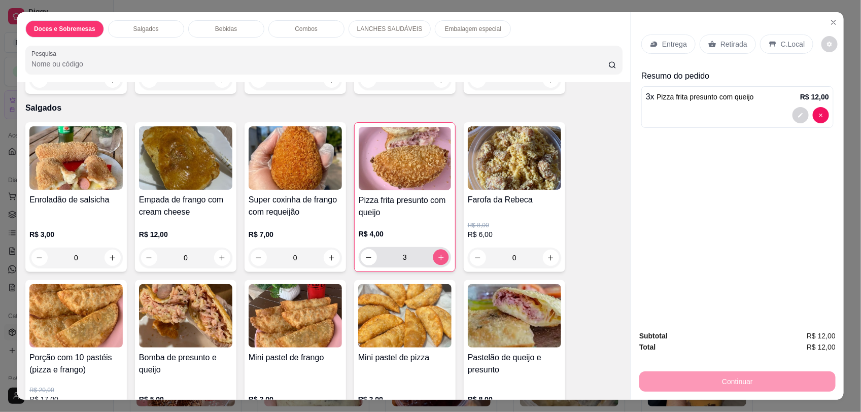
click at [437, 255] on icon "increase-product-quantity" at bounding box center [441, 258] width 8 height 8
type input "4"
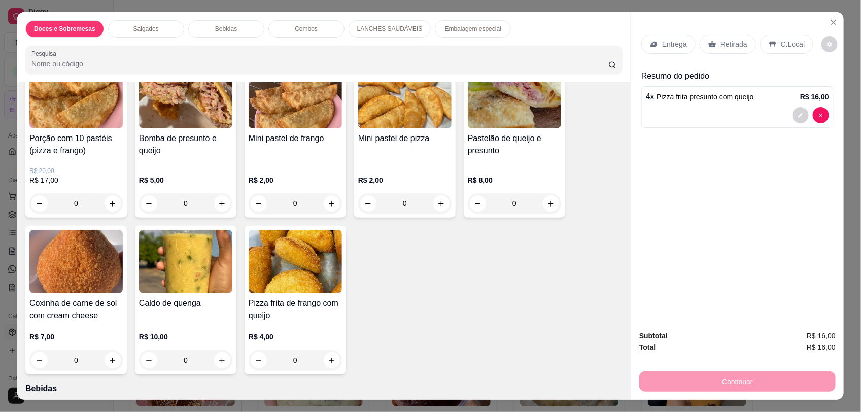
scroll to position [1091, 0]
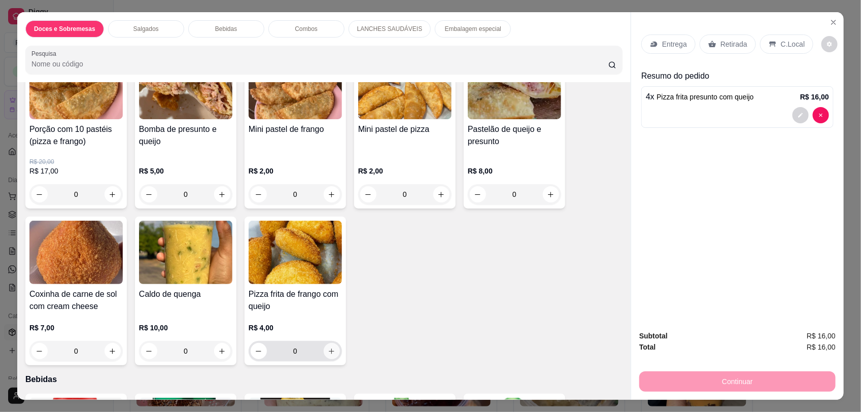
click at [328, 350] on icon "increase-product-quantity" at bounding box center [332, 352] width 8 height 8
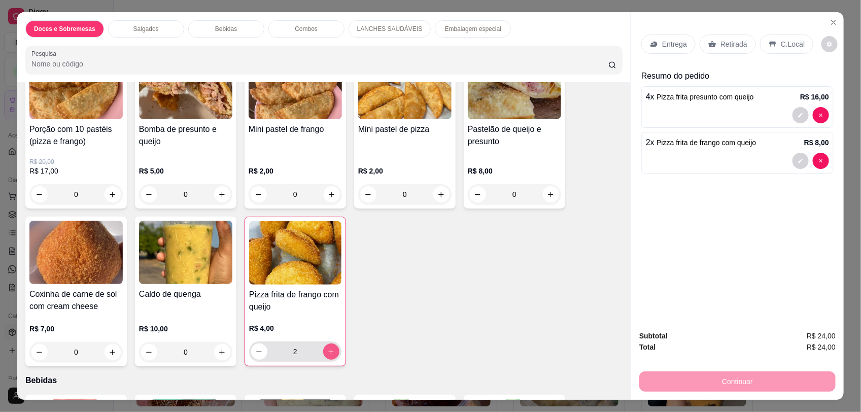
type input "2"
click at [721, 41] on p "Retirada" at bounding box center [734, 44] width 27 height 10
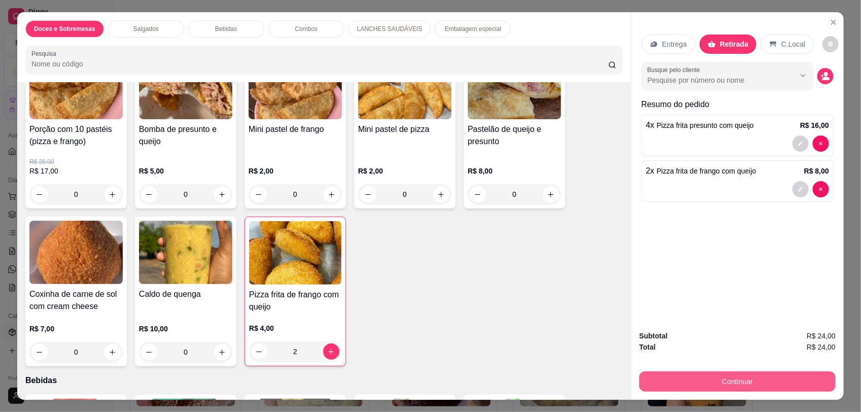
click at [735, 366] on button "Continuar" at bounding box center [737, 382] width 196 height 20
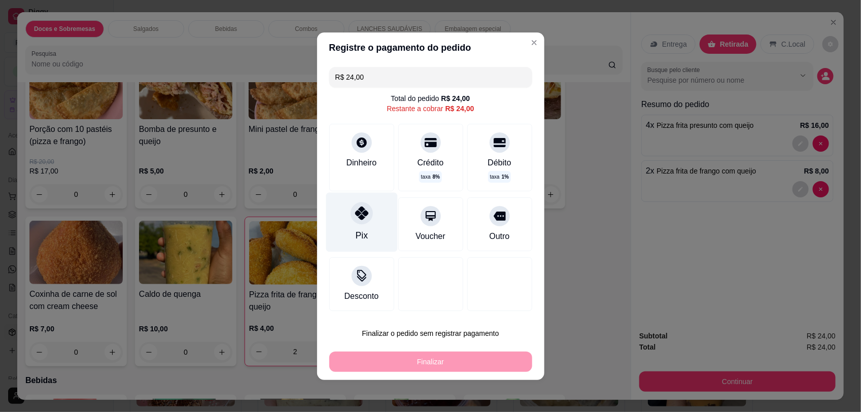
click at [355, 219] on icon at bounding box center [361, 213] width 13 height 13
type input "R$ 0,00"
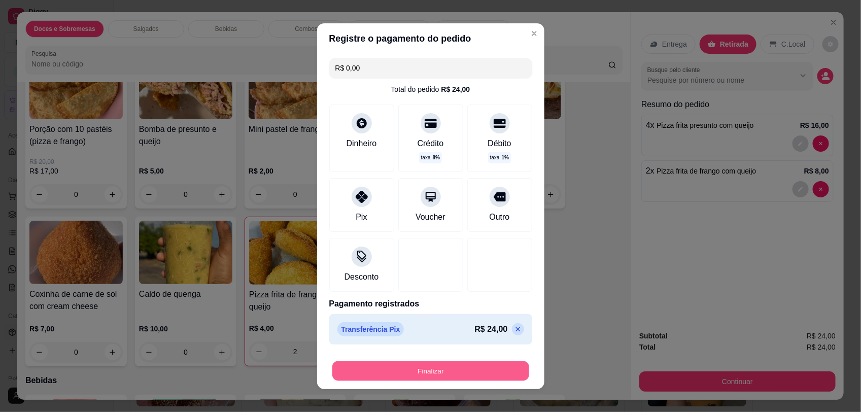
click at [464, 366] on button "Finalizar" at bounding box center [430, 371] width 197 height 20
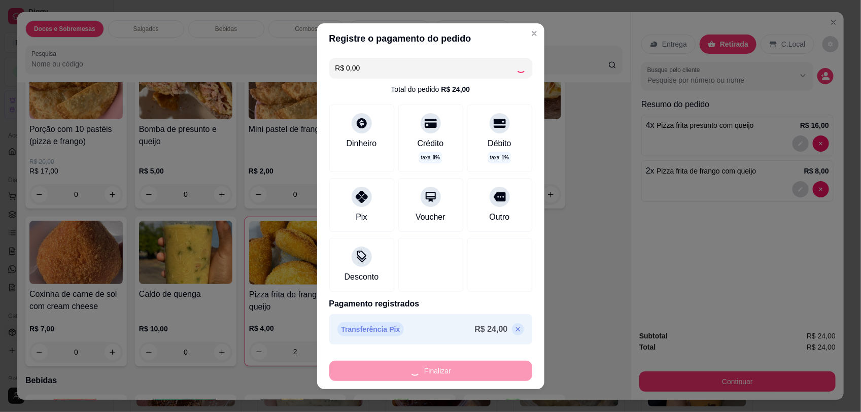
type input "0"
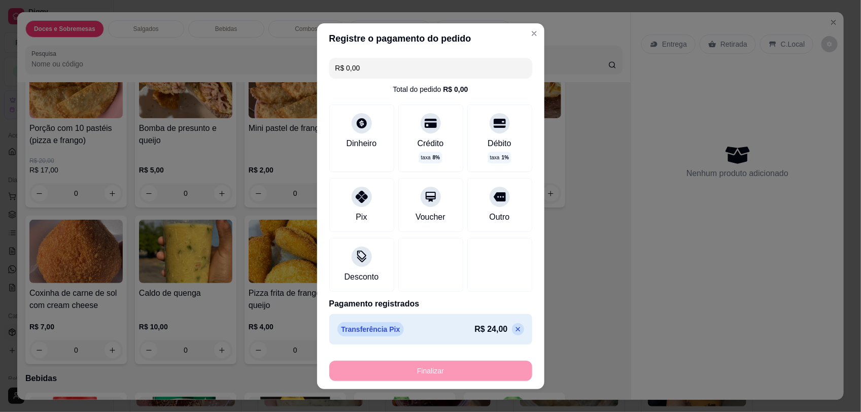
type input "-R$ 24,00"
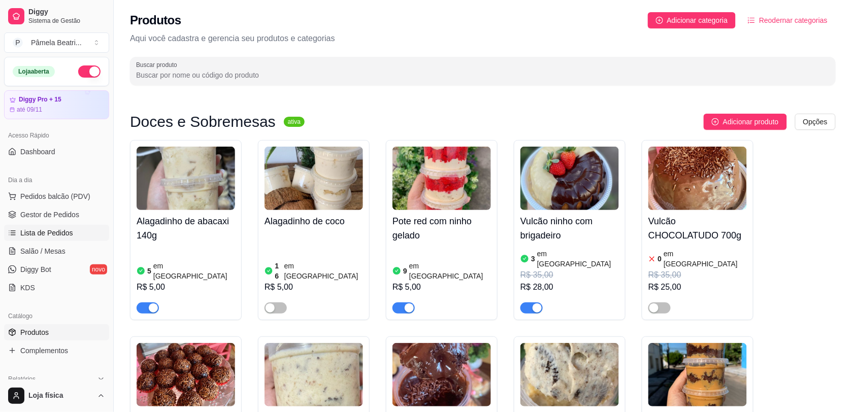
click at [38, 226] on link "Lista de Pedidos" at bounding box center [56, 233] width 105 height 16
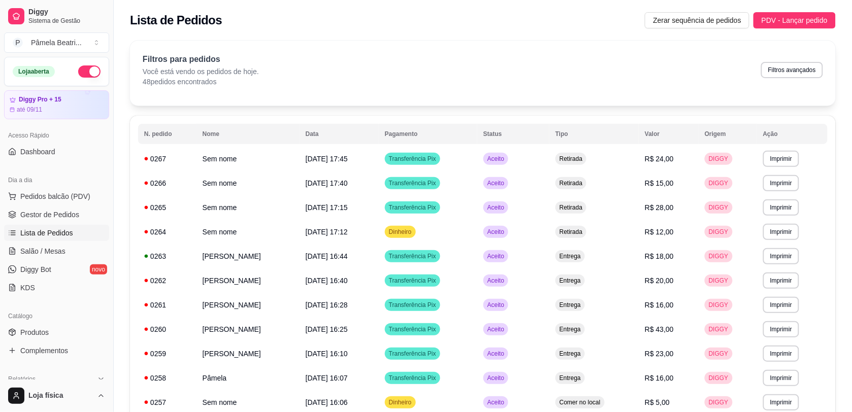
click at [79, 67] on button "button" at bounding box center [89, 71] width 22 height 12
click at [33, 219] on span "Gestor de Pedidos" at bounding box center [49, 215] width 59 height 10
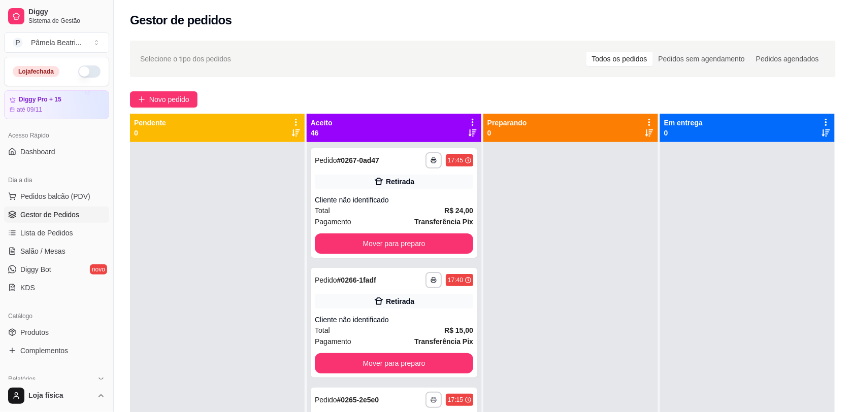
click at [469, 120] on icon at bounding box center [472, 122] width 9 height 9
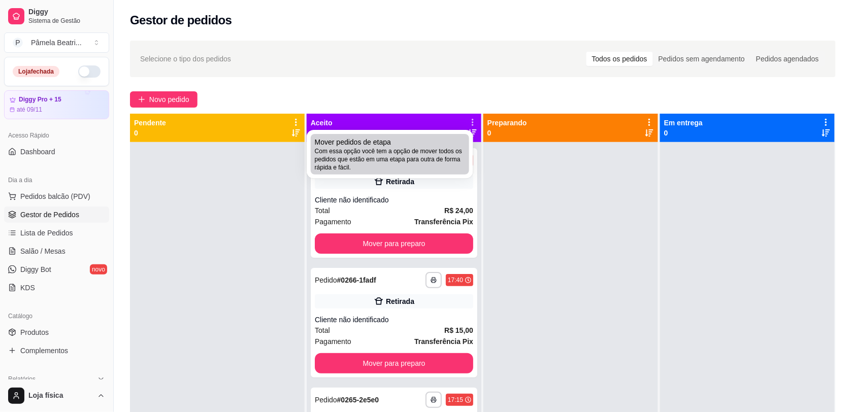
click at [442, 151] on span "Com essa opção você tem a opção de mover todos os pedidos que estão em uma etap…" at bounding box center [390, 159] width 150 height 24
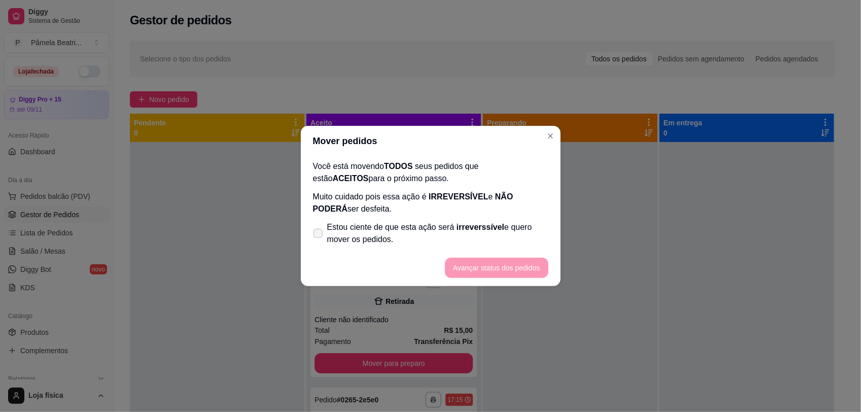
click at [316, 233] on icon at bounding box center [318, 233] width 8 height 6
click at [316, 235] on input "Estou ciente de que esta ação será irreverssível e quero mover os pedidos." at bounding box center [316, 238] width 7 height 7
checkbox input "true"
click at [478, 265] on button "Avançar status dos pedidos" at bounding box center [497, 268] width 100 height 20
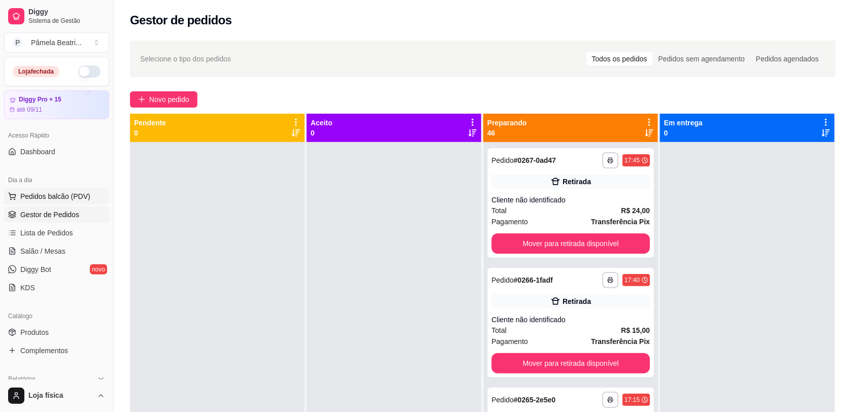
click at [82, 203] on button "Pedidos balcão (PDV)" at bounding box center [56, 196] width 105 height 16
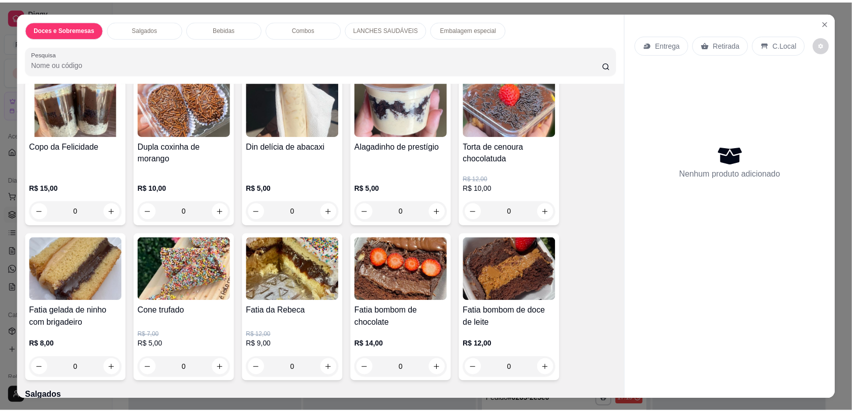
scroll to position [584, 0]
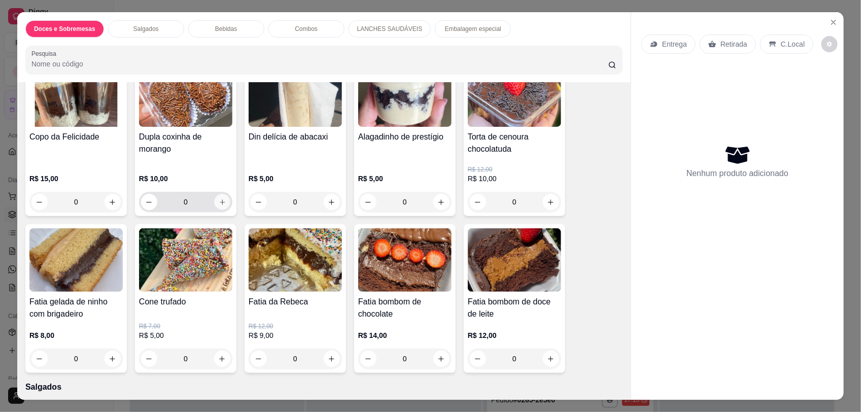
click at [219, 205] on icon "increase-product-quantity" at bounding box center [223, 202] width 8 height 8
type input "1"
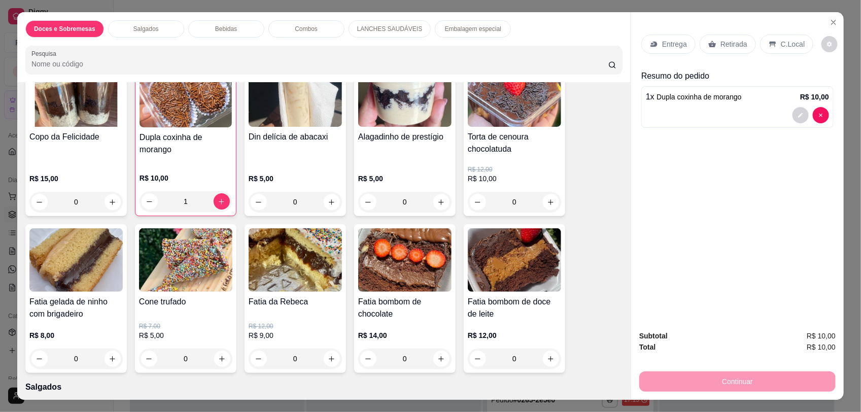
click at [736, 42] on p "Retirada" at bounding box center [734, 44] width 27 height 10
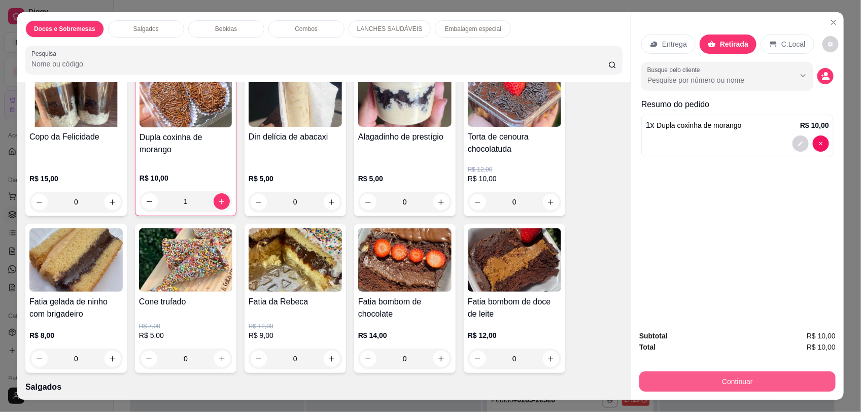
click at [757, 366] on button "Continuar" at bounding box center [737, 382] width 196 height 20
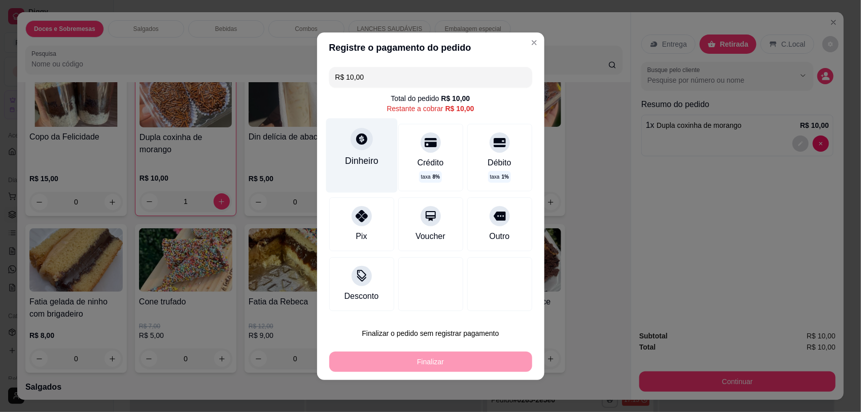
click at [365, 151] on div "Dinheiro" at bounding box center [362, 155] width 72 height 74
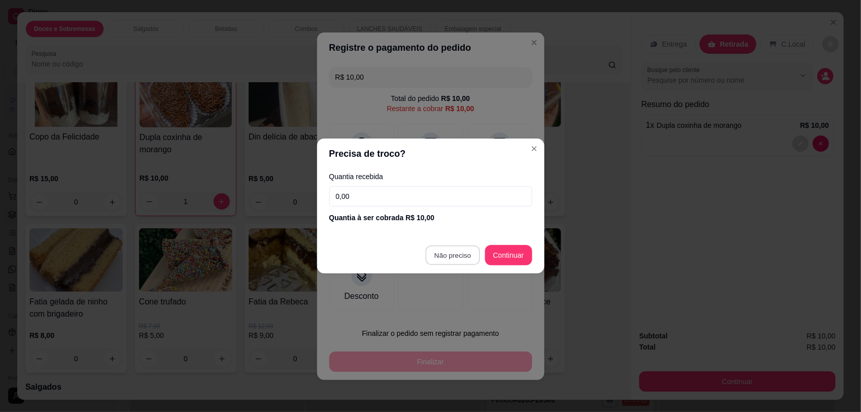
type input "R$ 0,00"
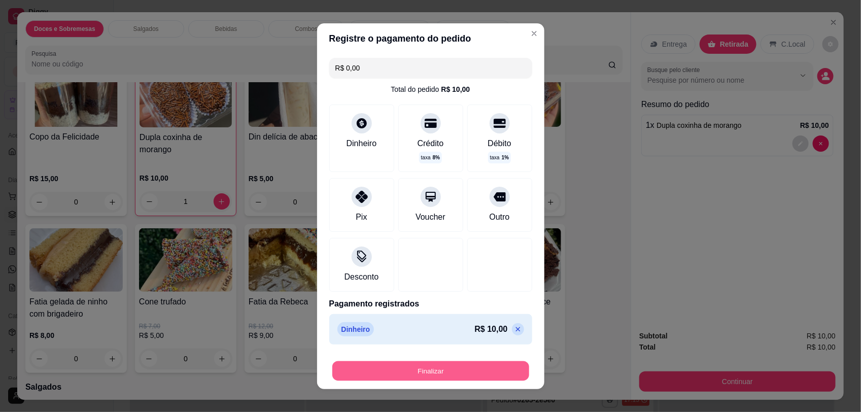
click at [461, 366] on button "Finalizar" at bounding box center [430, 371] width 197 height 20
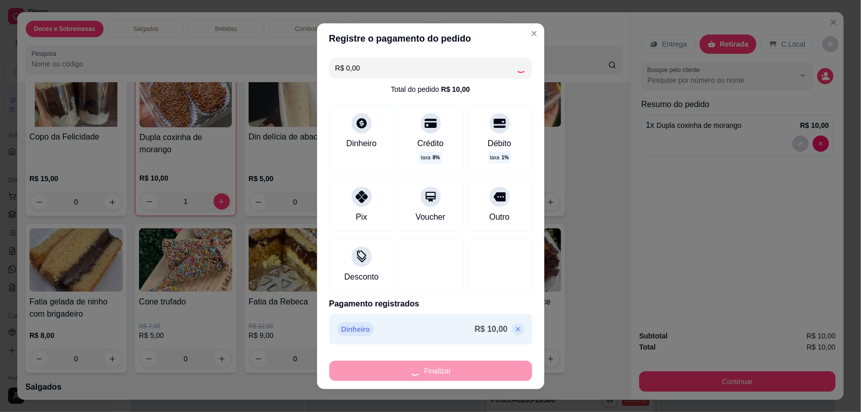
type input "0"
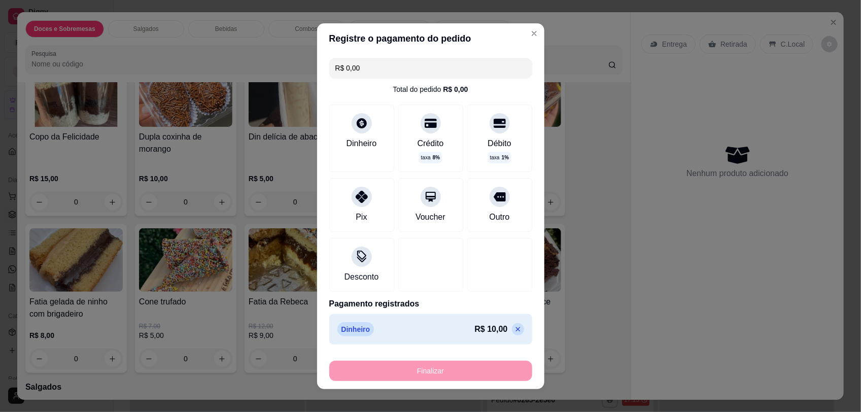
type input "-R$ 10,00"
click at [452, 366] on div at bounding box center [394, 348] width 175 height 412
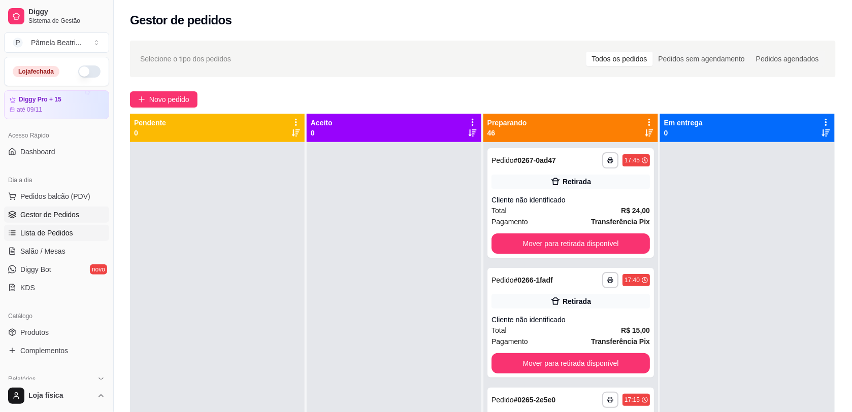
click at [31, 235] on span "Lista de Pedidos" at bounding box center [46, 233] width 53 height 10
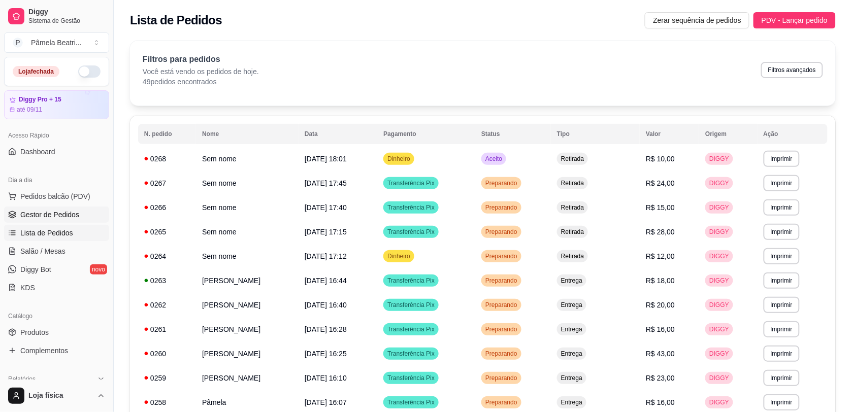
click at [38, 212] on span "Gestor de Pedidos" at bounding box center [49, 215] width 59 height 10
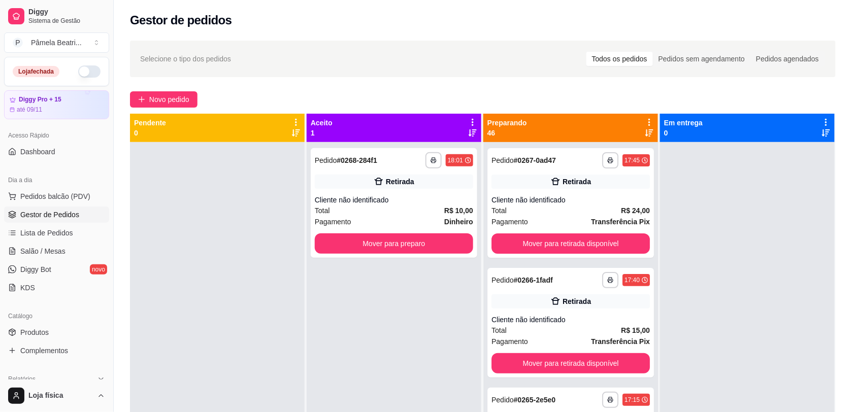
click at [469, 123] on icon at bounding box center [472, 122] width 9 height 9
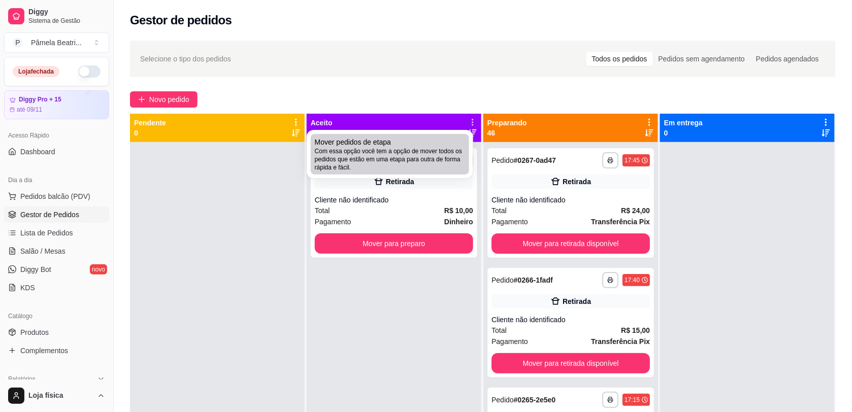
click at [457, 138] on div "Mover pedidos de etapa Com essa opção você tem a opção de mover todos os pedido…" at bounding box center [390, 154] width 150 height 35
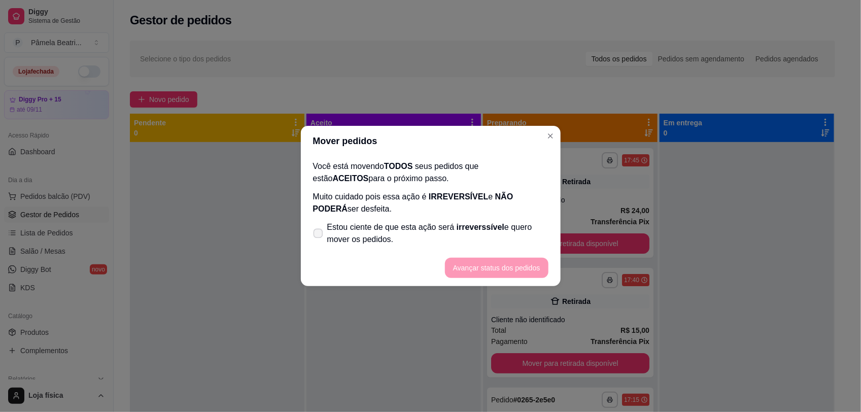
click at [320, 233] on icon at bounding box center [318, 233] width 8 height 6
click at [319, 235] on input "Estou ciente de que esta ação será irreverssível e quero mover os pedidos." at bounding box center [316, 238] width 7 height 7
checkbox input "true"
click at [495, 277] on button "Avançar status dos pedidos" at bounding box center [497, 268] width 100 height 20
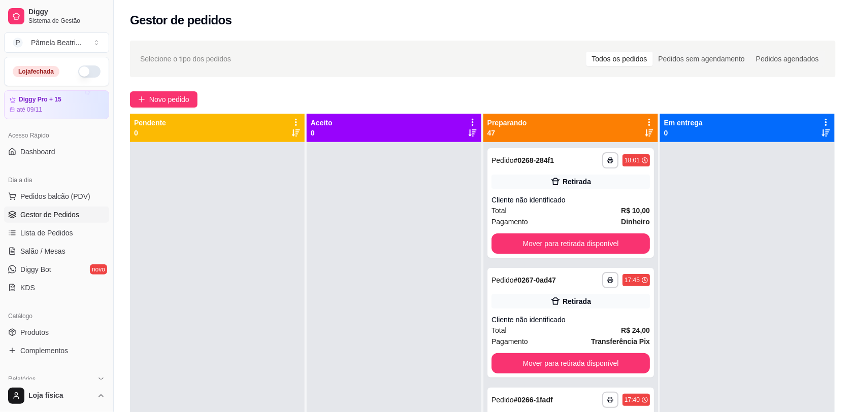
click at [645, 122] on icon at bounding box center [649, 122] width 9 height 9
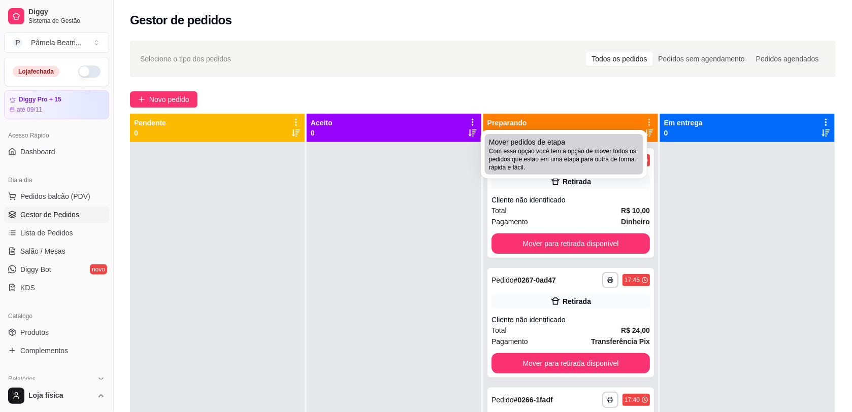
click at [625, 134] on li "Mover pedidos de etapa Com essa opção você tem a opção de mover todos os pedido…" at bounding box center [564, 154] width 158 height 41
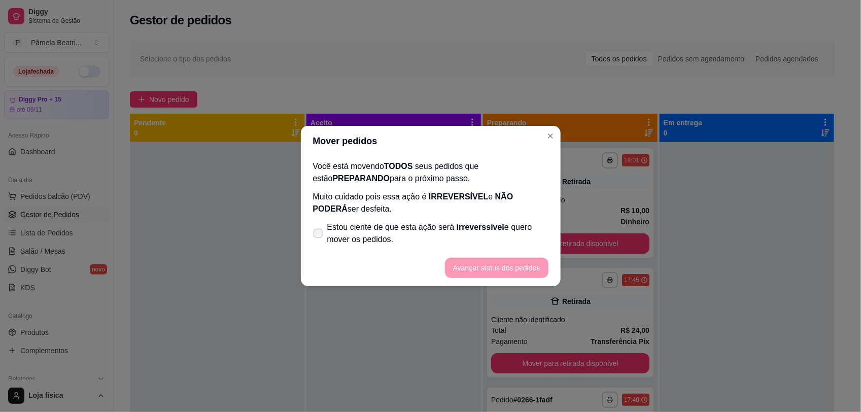
click at [318, 229] on span at bounding box center [318, 234] width 10 height 10
click at [318, 235] on input "Estou ciente de que esta ação será irreverssível e quero mover os pedidos." at bounding box center [316, 238] width 7 height 7
checkbox input "true"
click at [472, 270] on button "Avançar status dos pedidos" at bounding box center [497, 268] width 100 height 20
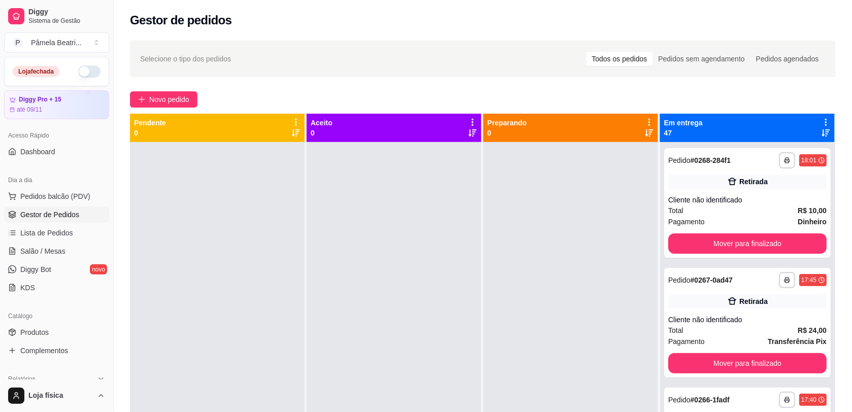
click at [757, 120] on icon at bounding box center [826, 122] width 2 height 7
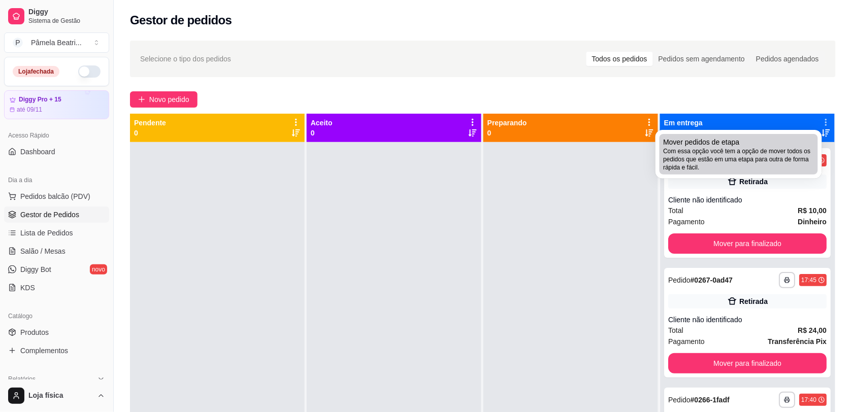
click at [732, 138] on span "Mover pedidos de etapa" at bounding box center [701, 142] width 76 height 10
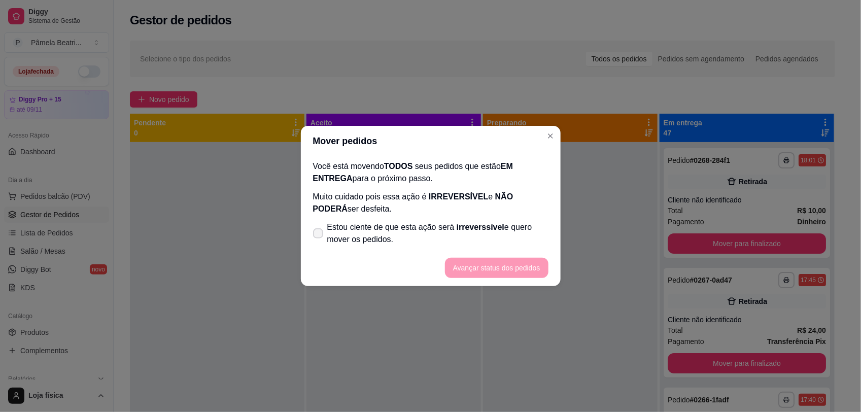
click at [317, 232] on icon at bounding box center [318, 233] width 8 height 6
click at [317, 235] on input "Estou ciente de que esta ação será irreverssível e quero mover os pedidos." at bounding box center [316, 238] width 7 height 7
checkbox input "true"
click at [468, 270] on button "Avançar status dos pedidos" at bounding box center [497, 268] width 104 height 20
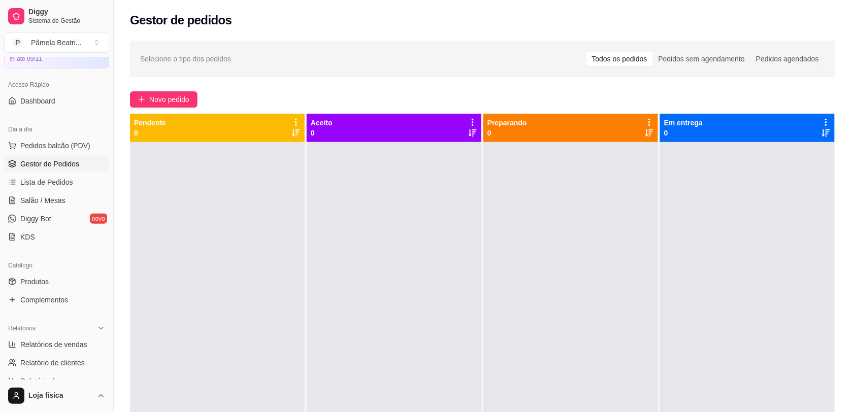
scroll to position [76, 0]
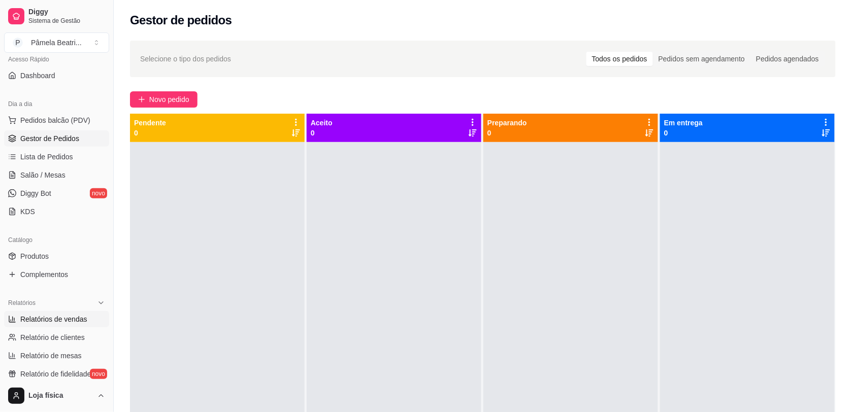
click at [59, 318] on span "Relatórios de vendas" at bounding box center [53, 319] width 67 height 10
select select "ALL"
select select "0"
